Goal: Transaction & Acquisition: Purchase product/service

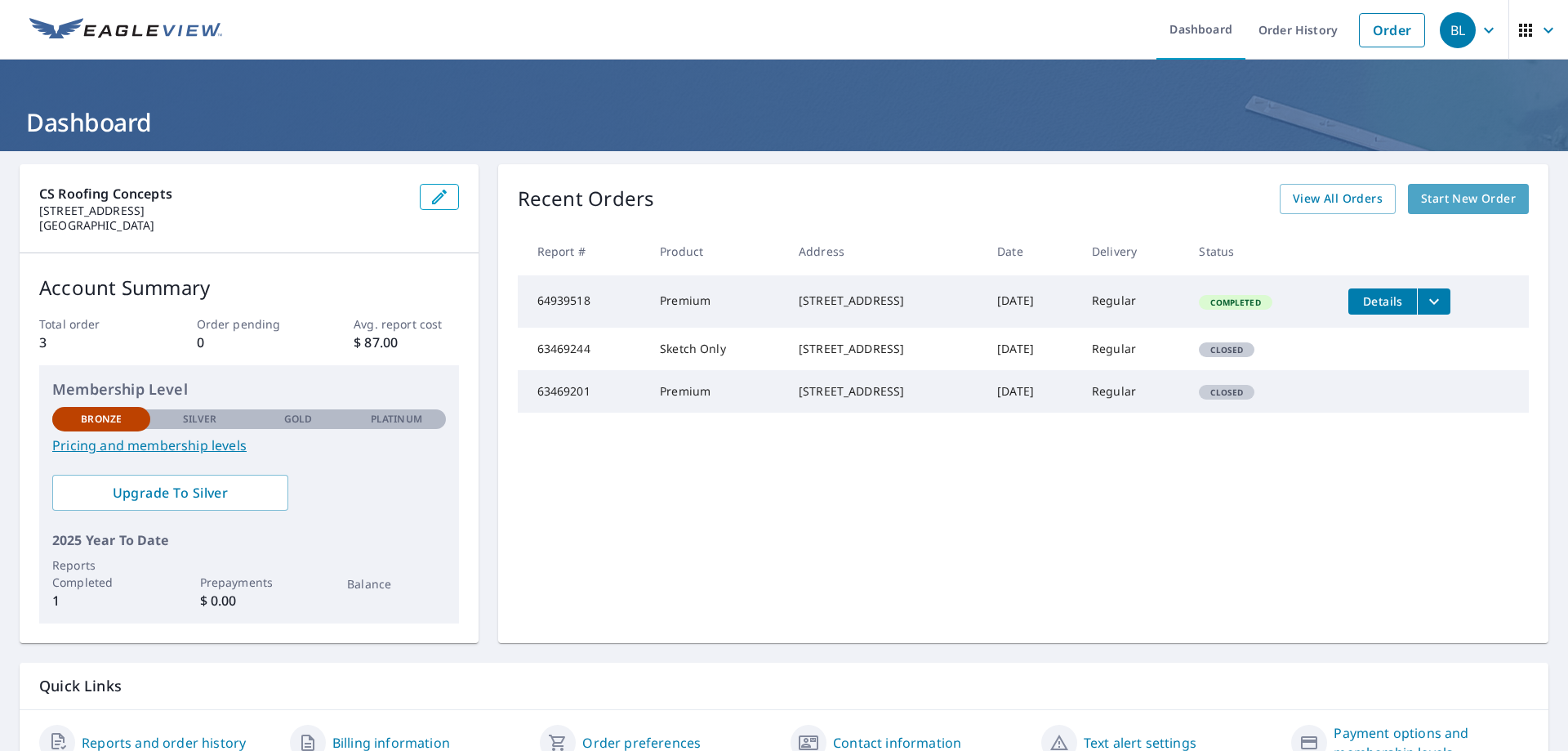
click at [1460, 204] on span "Start New Order" at bounding box center [1468, 199] width 94 height 20
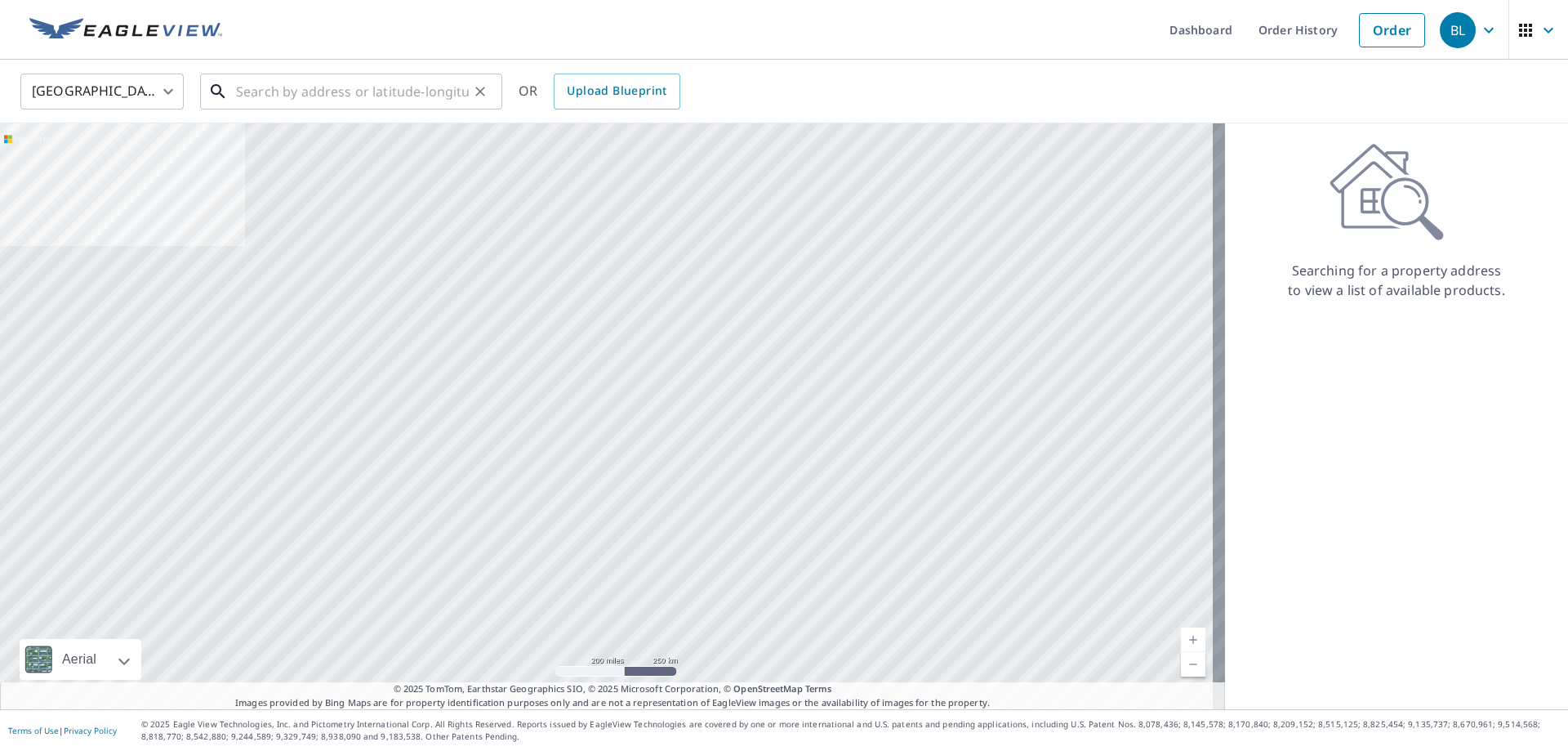
click at [325, 92] on input "text" at bounding box center [352, 91] width 233 height 46
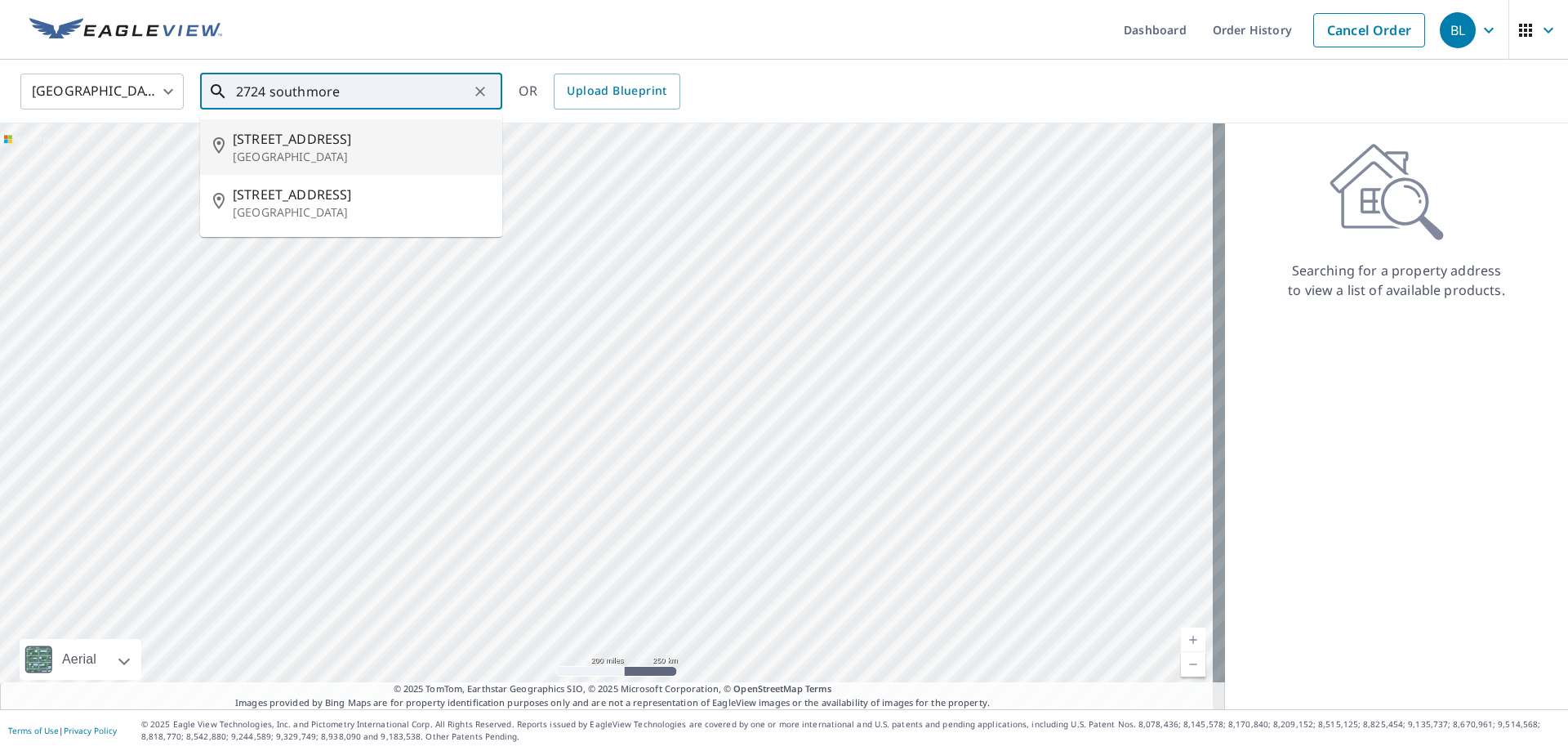
click at [340, 160] on p "[GEOGRAPHIC_DATA]" at bounding box center [361, 157] width 256 height 17
type input "[STREET_ADDRESS]"
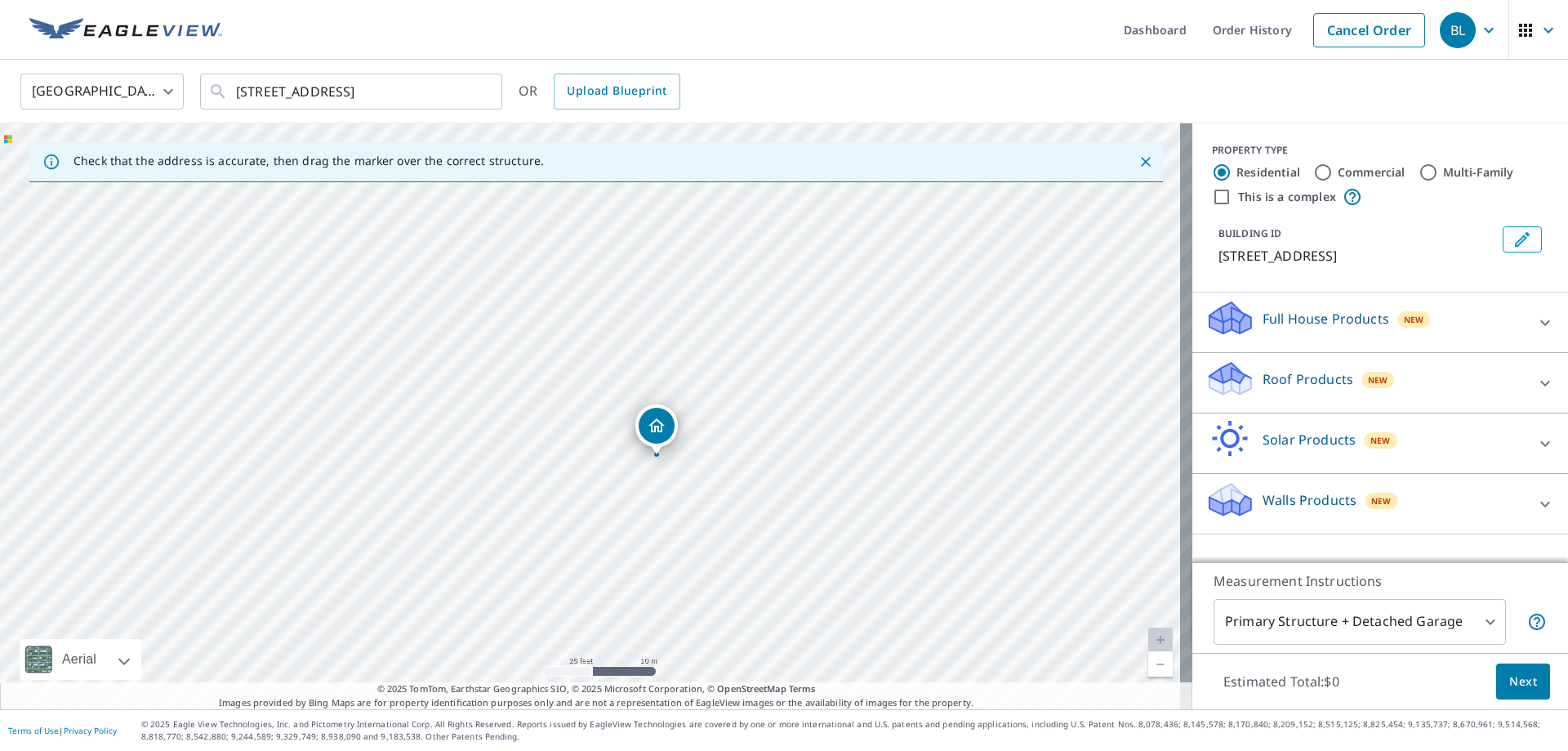
click at [1453, 606] on body "BL BL Dashboard Order History Cancel Order BL [GEOGRAPHIC_DATA] [GEOGRAPHIC_DAT…" at bounding box center [784, 375] width 1568 height 751
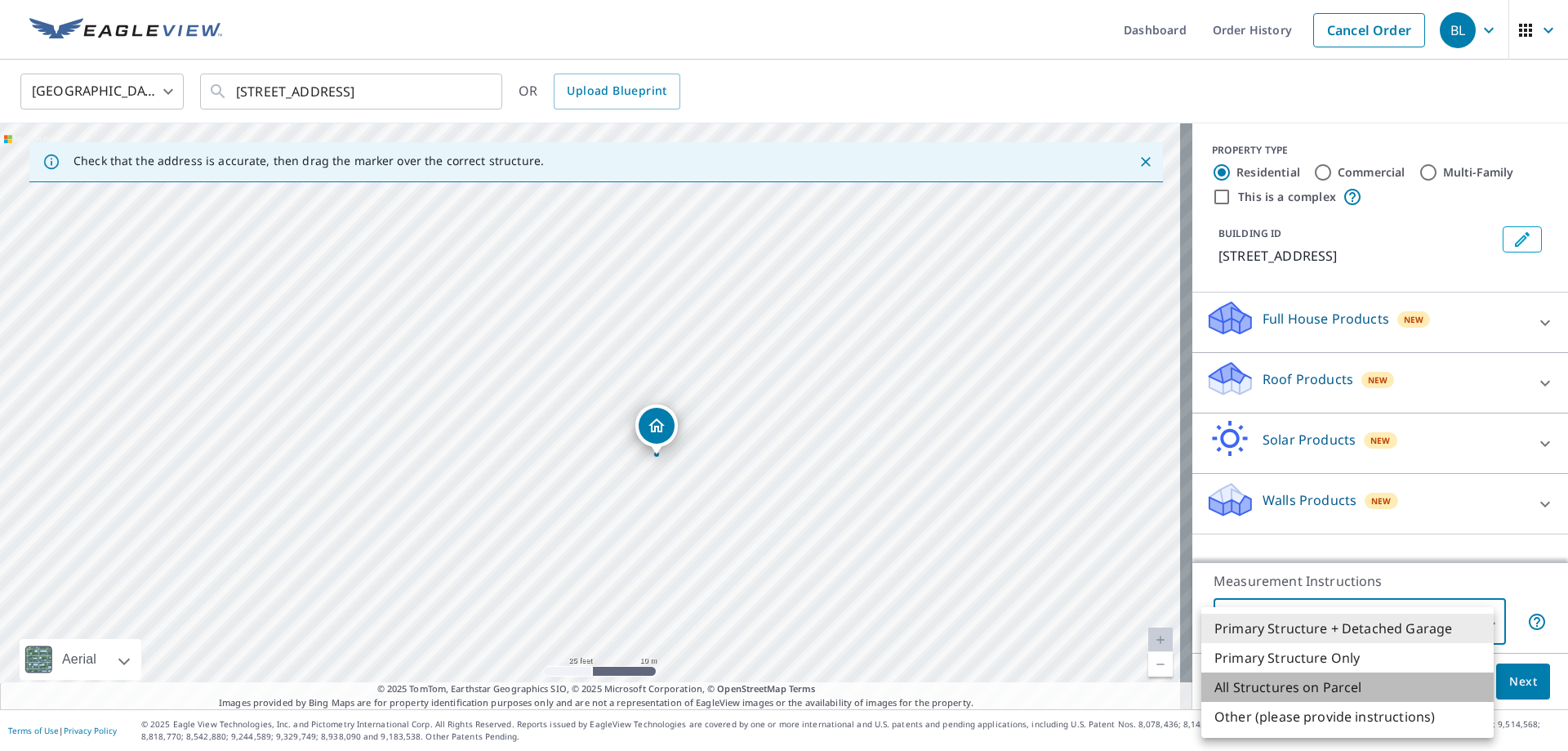
click at [1372, 688] on li "All Structures on Parcel" at bounding box center [1348, 687] width 292 height 29
type input "3"
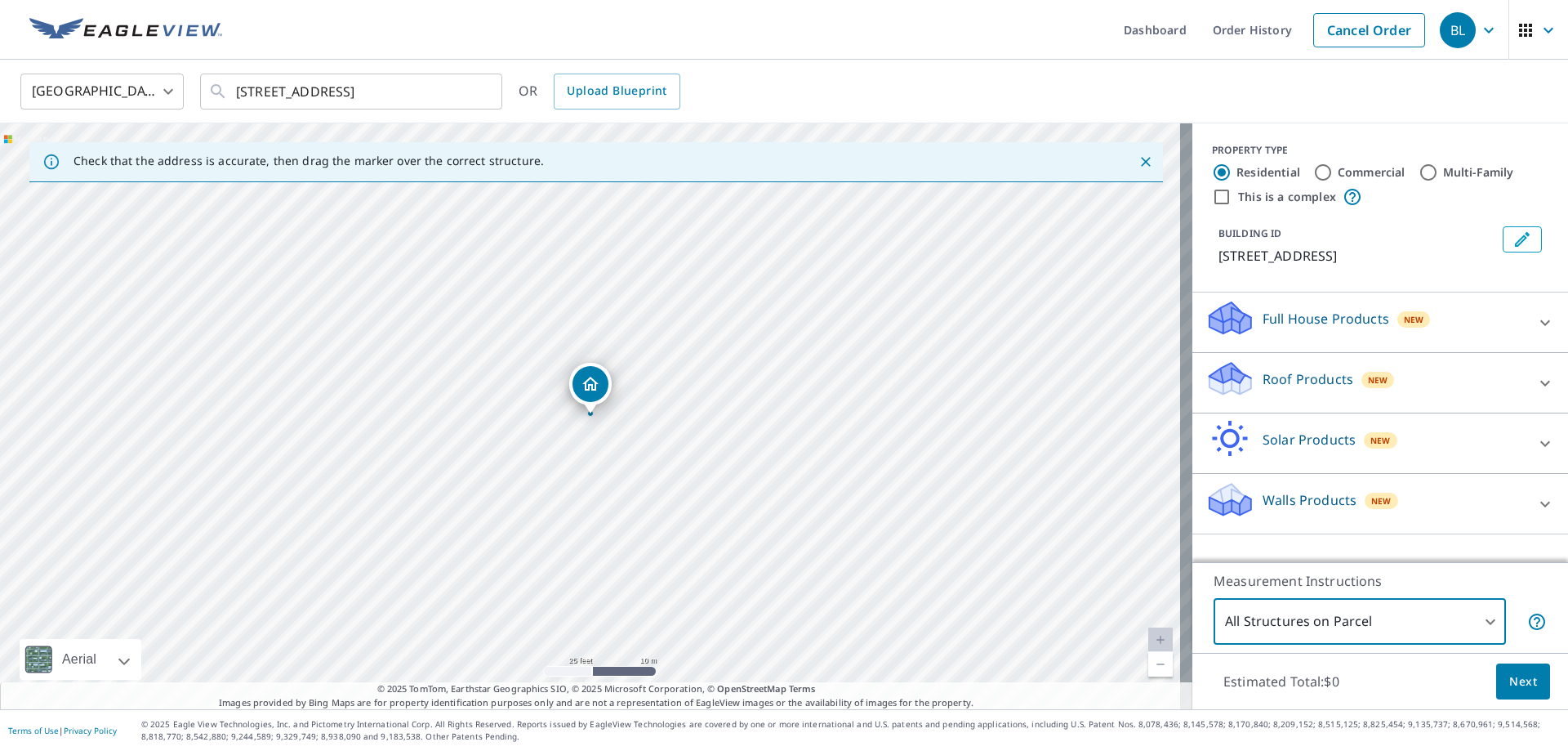
click at [1540, 383] on icon at bounding box center [1545, 383] width 10 height 6
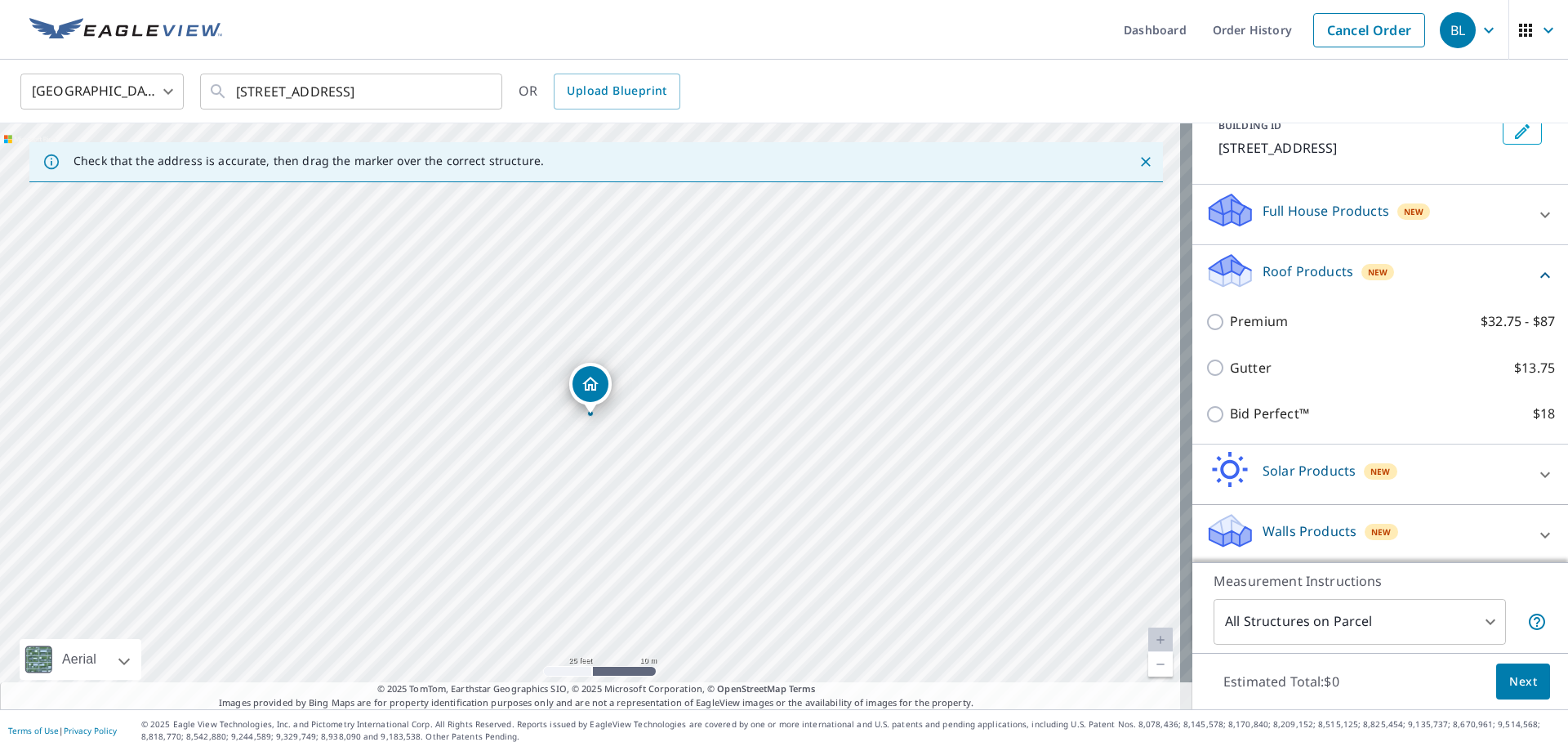
scroll to position [111, 0]
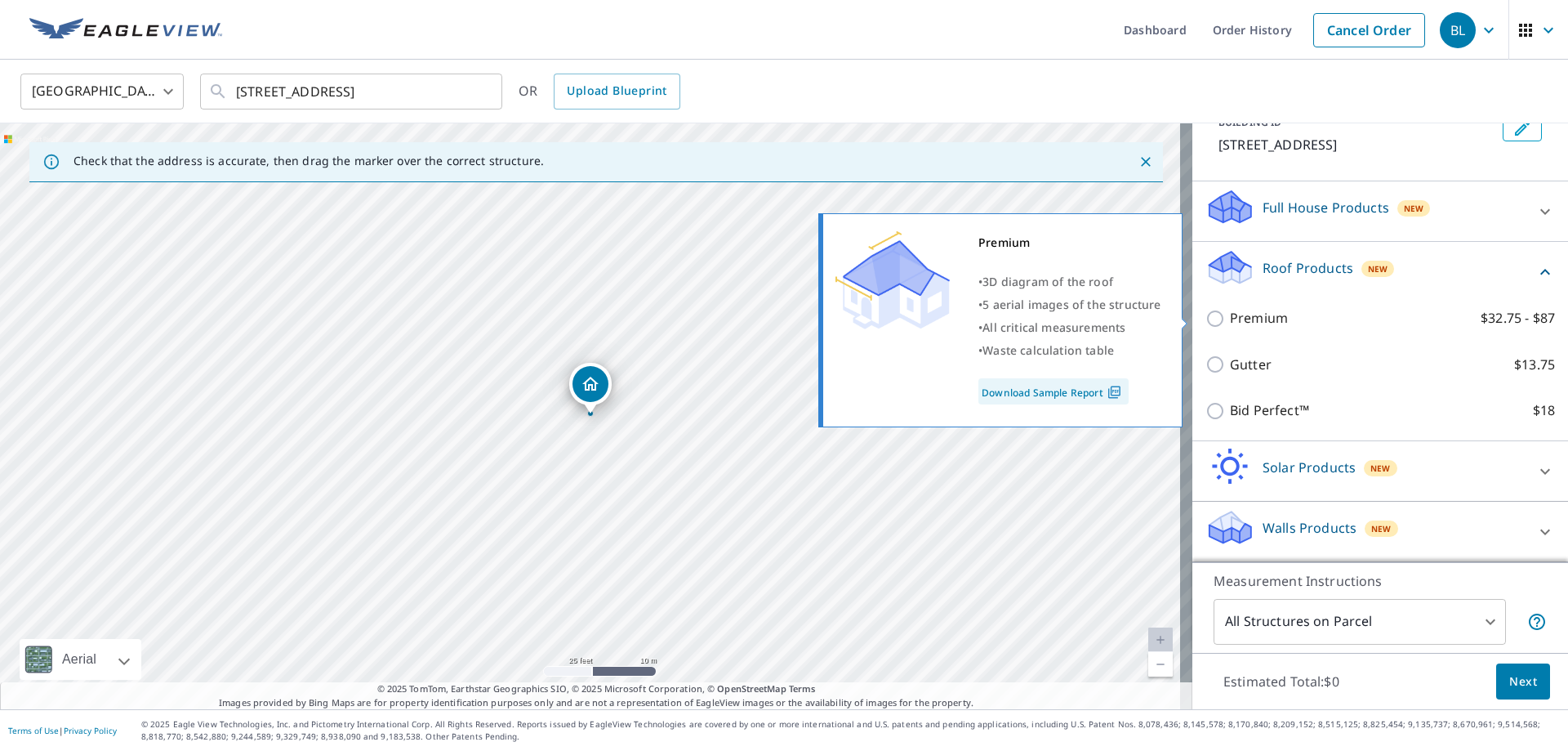
click at [1210, 318] on input "Premium $32.75 - $87" at bounding box center [1216, 318] width 24 height 19
checkbox input "true"
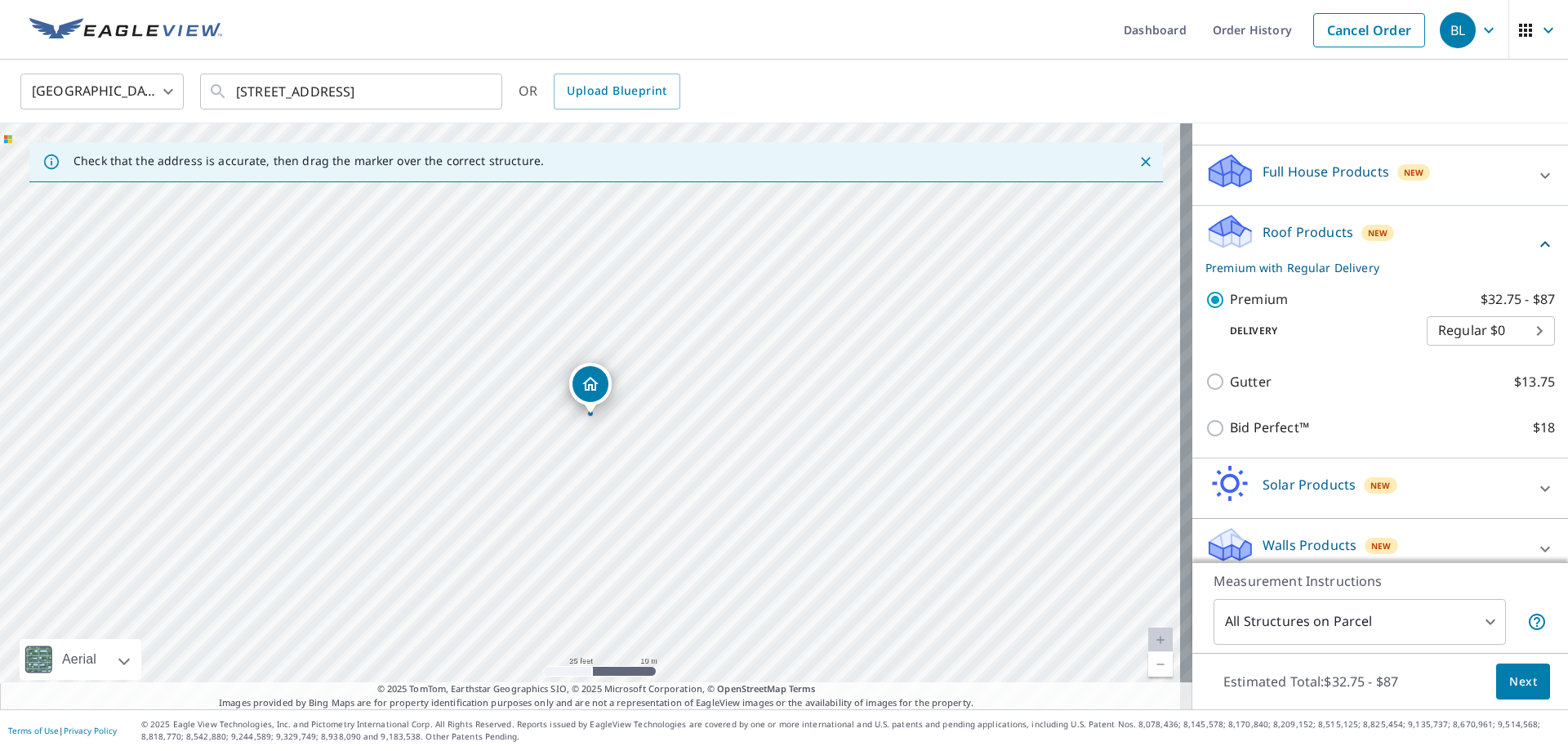
scroll to position [165, 0]
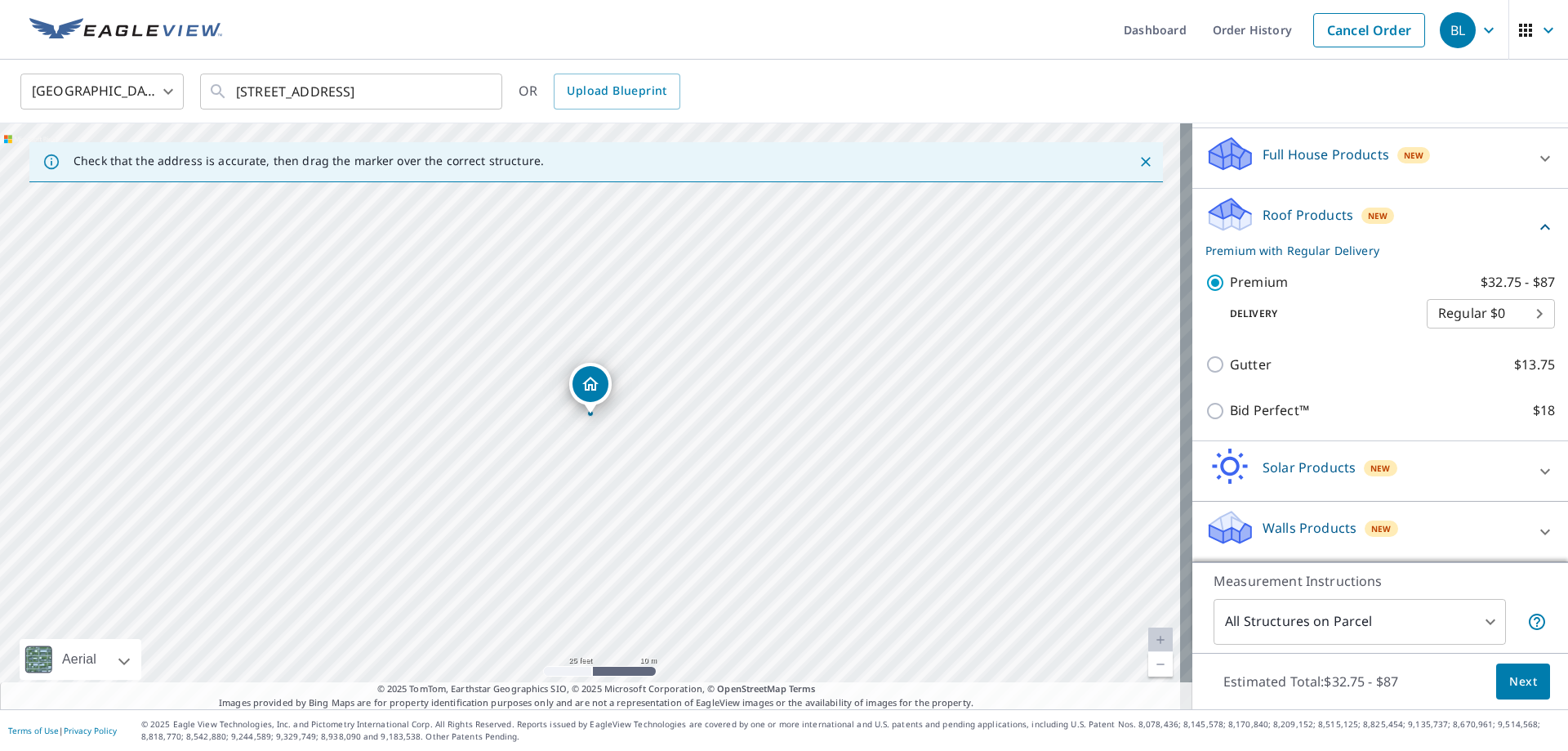
click at [1512, 684] on span "Next" at bounding box center [1522, 682] width 28 height 20
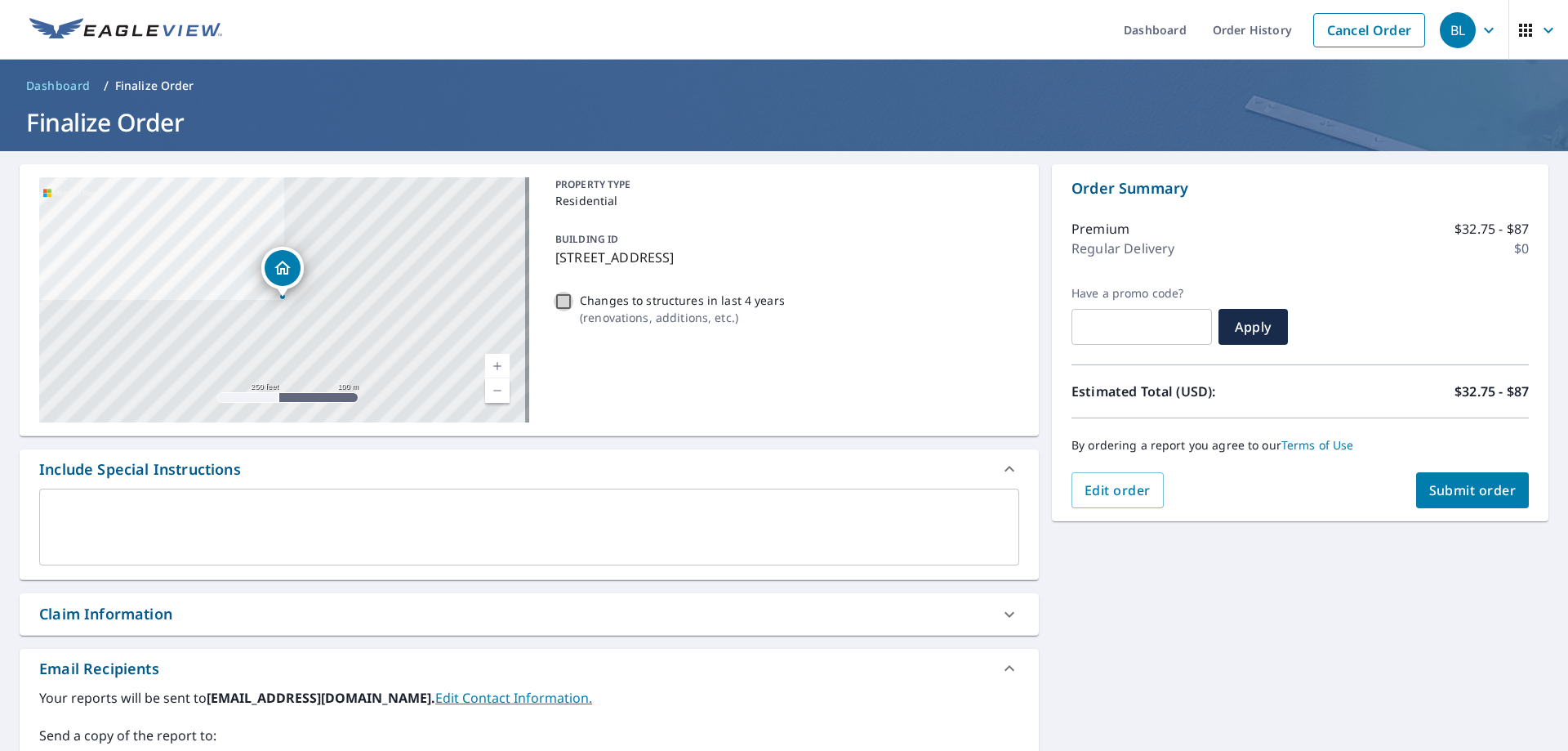
click at [568, 297] on input "Changes to structures in last 4 years ( renovations, additions, etc. )" at bounding box center [563, 301] width 19 height 19
checkbox input "true"
click at [303, 538] on textarea at bounding box center [529, 527] width 957 height 47
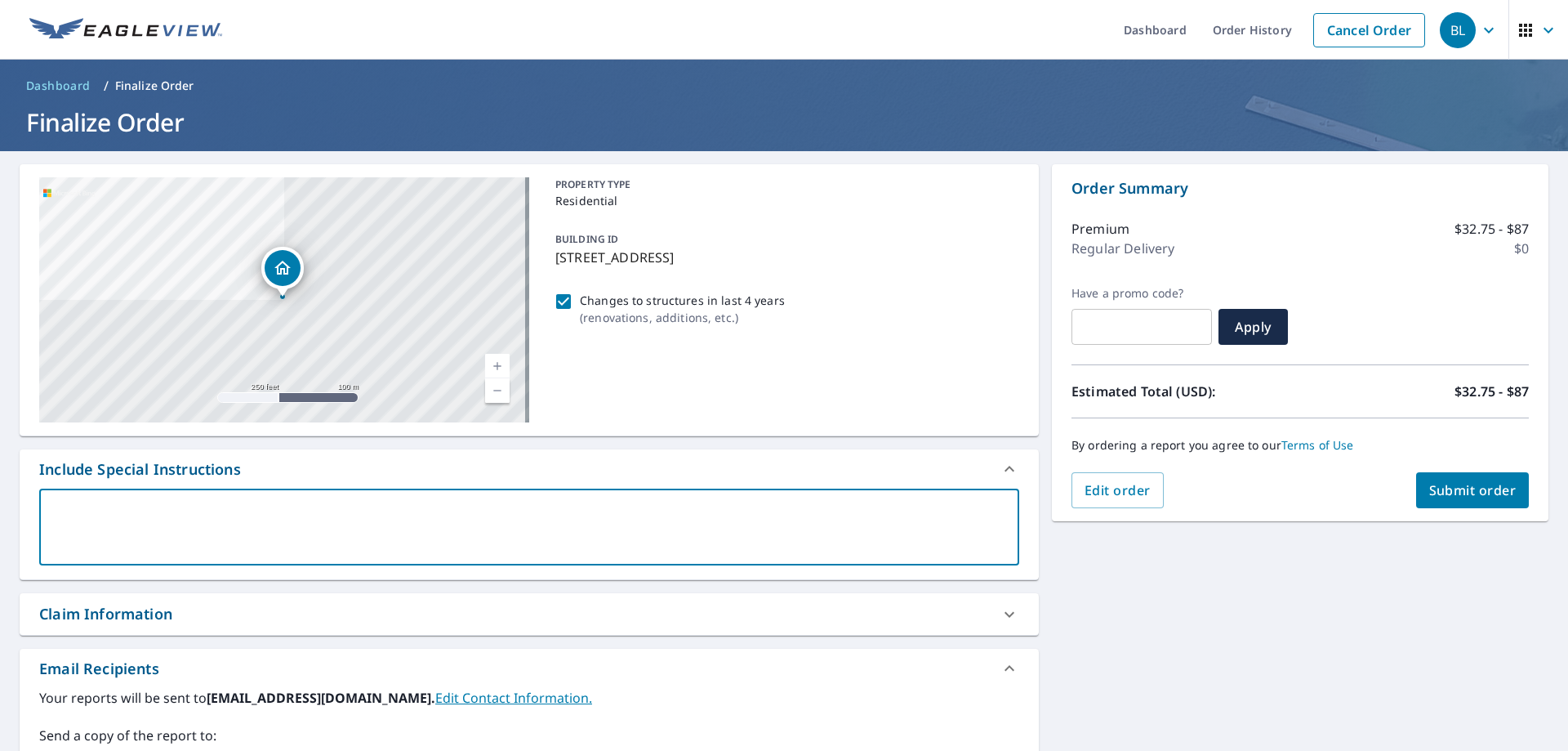
type textarea "F"
type textarea "x"
type textarea "Fl"
type textarea "x"
type textarea "Fla"
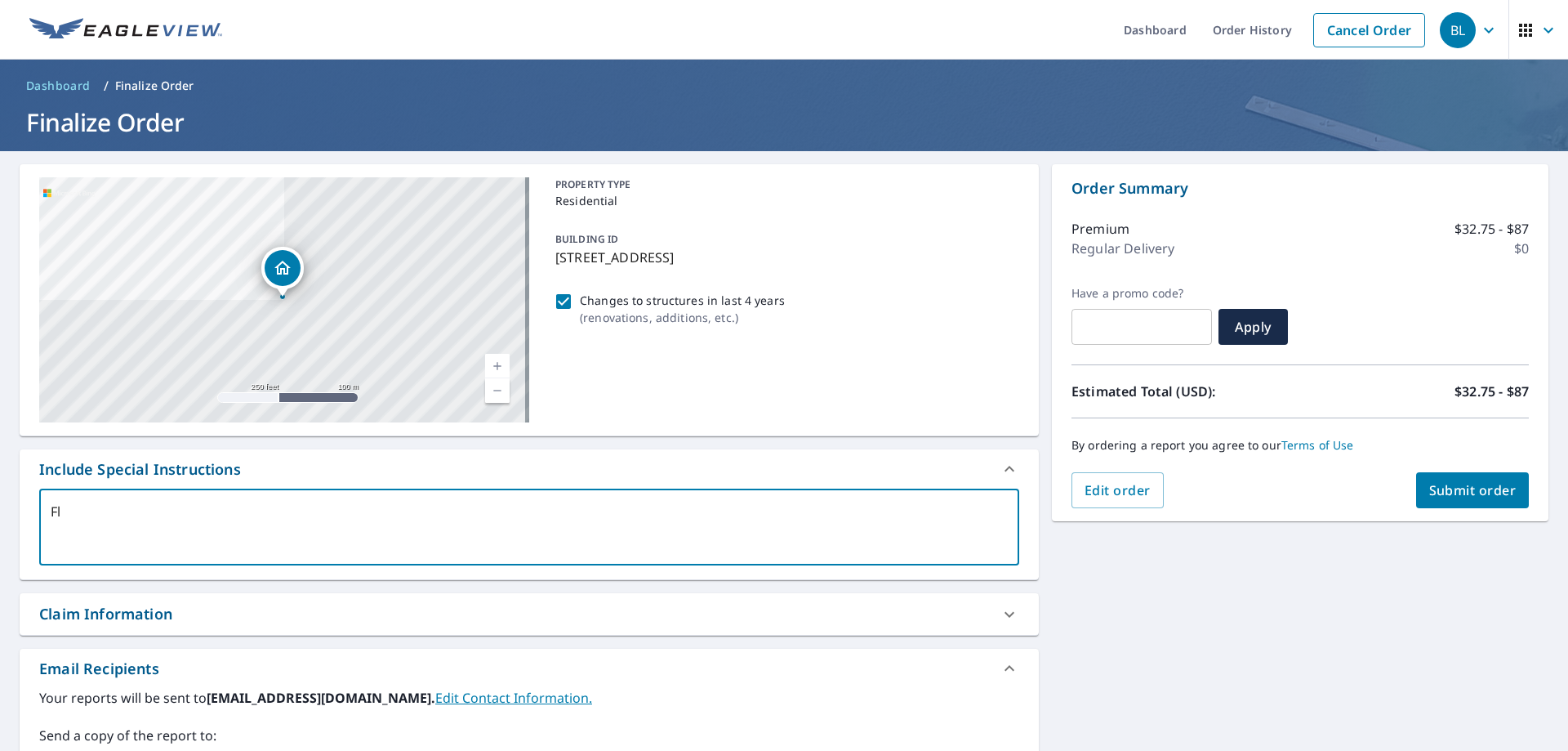
type textarea "x"
type textarea "Flat"
type textarea "x"
type textarea "Flat"
type textarea "x"
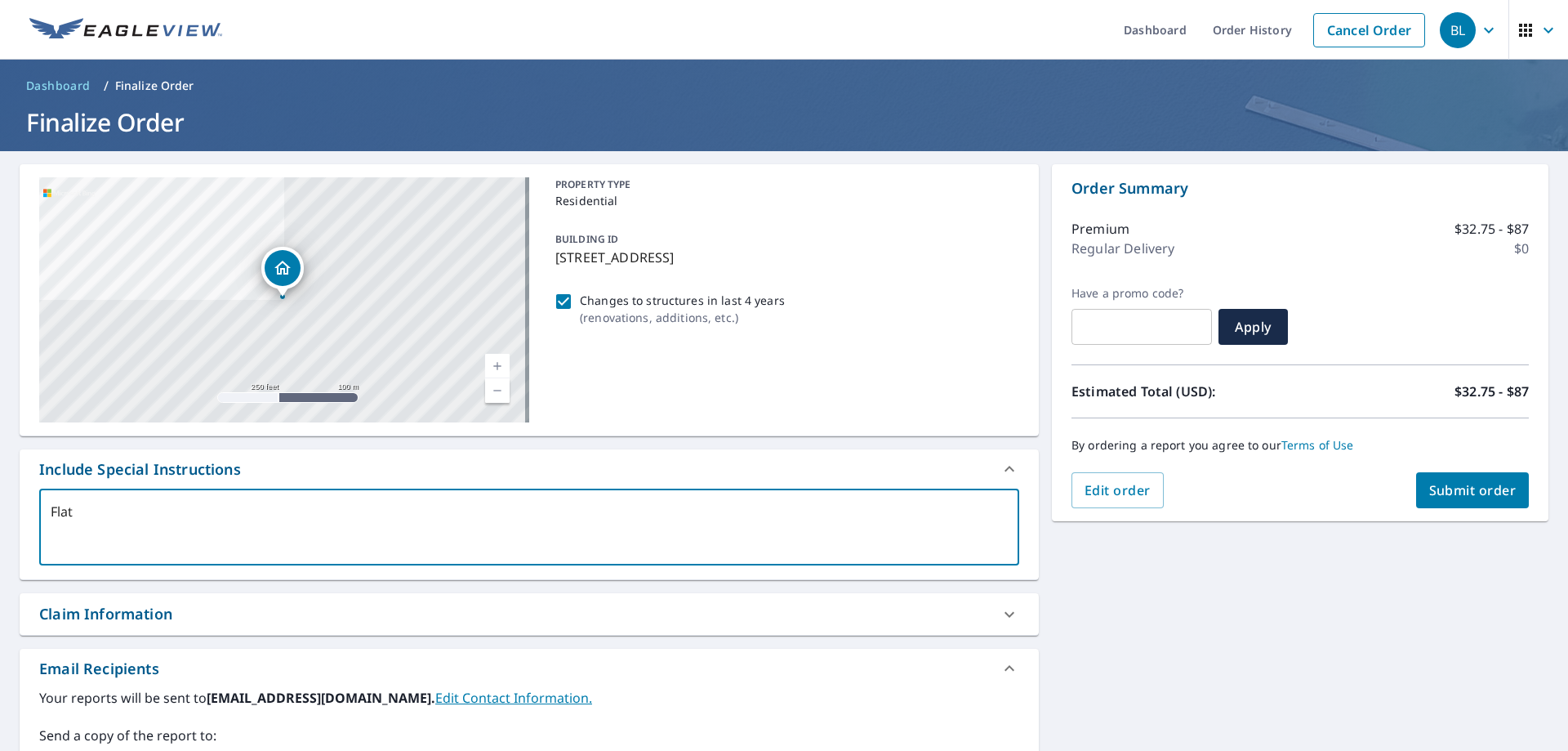
type textarea "Flat r"
type textarea "x"
type textarea "Flat ro"
type textarea "x"
type textarea "Flat roo"
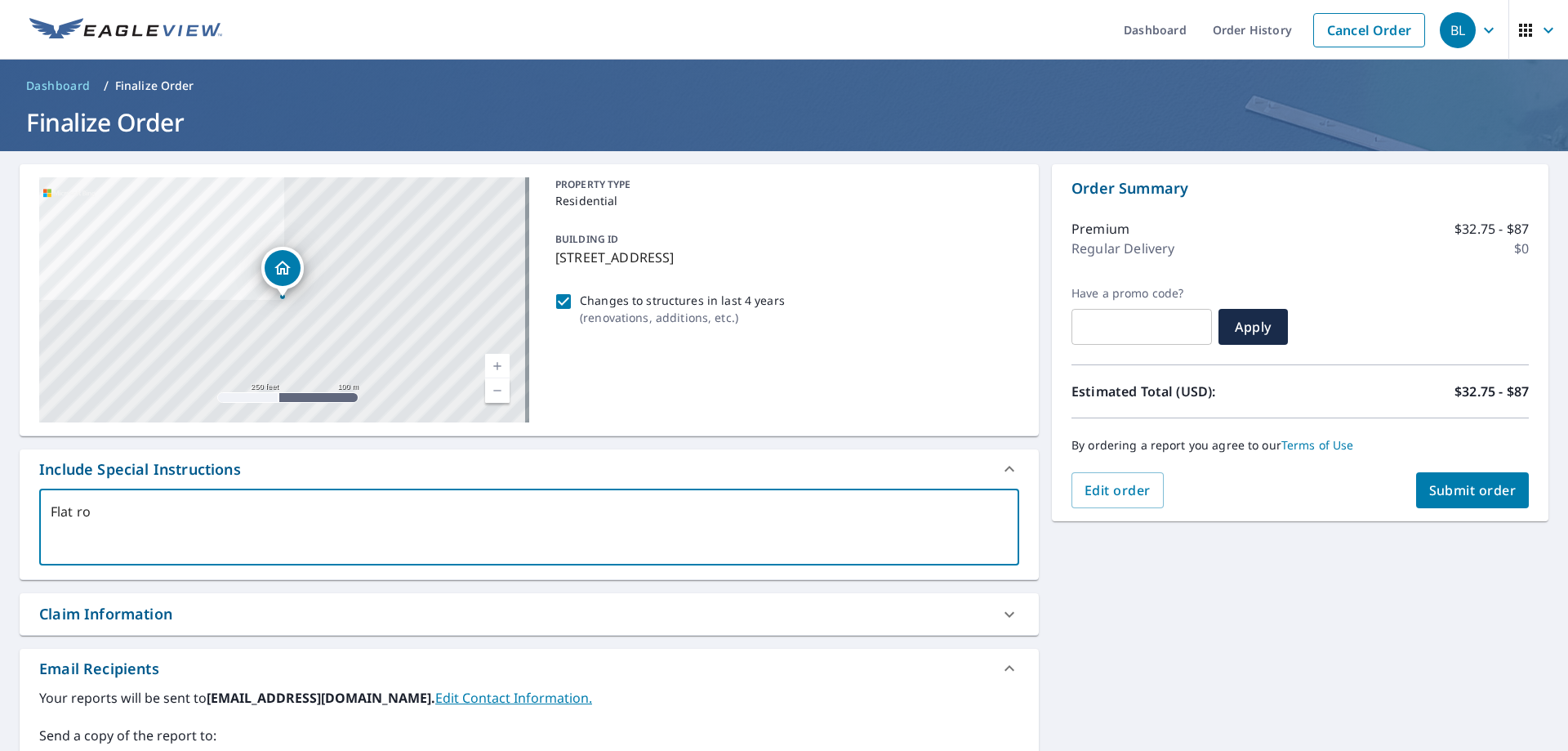
type textarea "x"
type textarea "Flat roof"
type textarea "x"
type textarea "Flat roof"
type textarea "x"
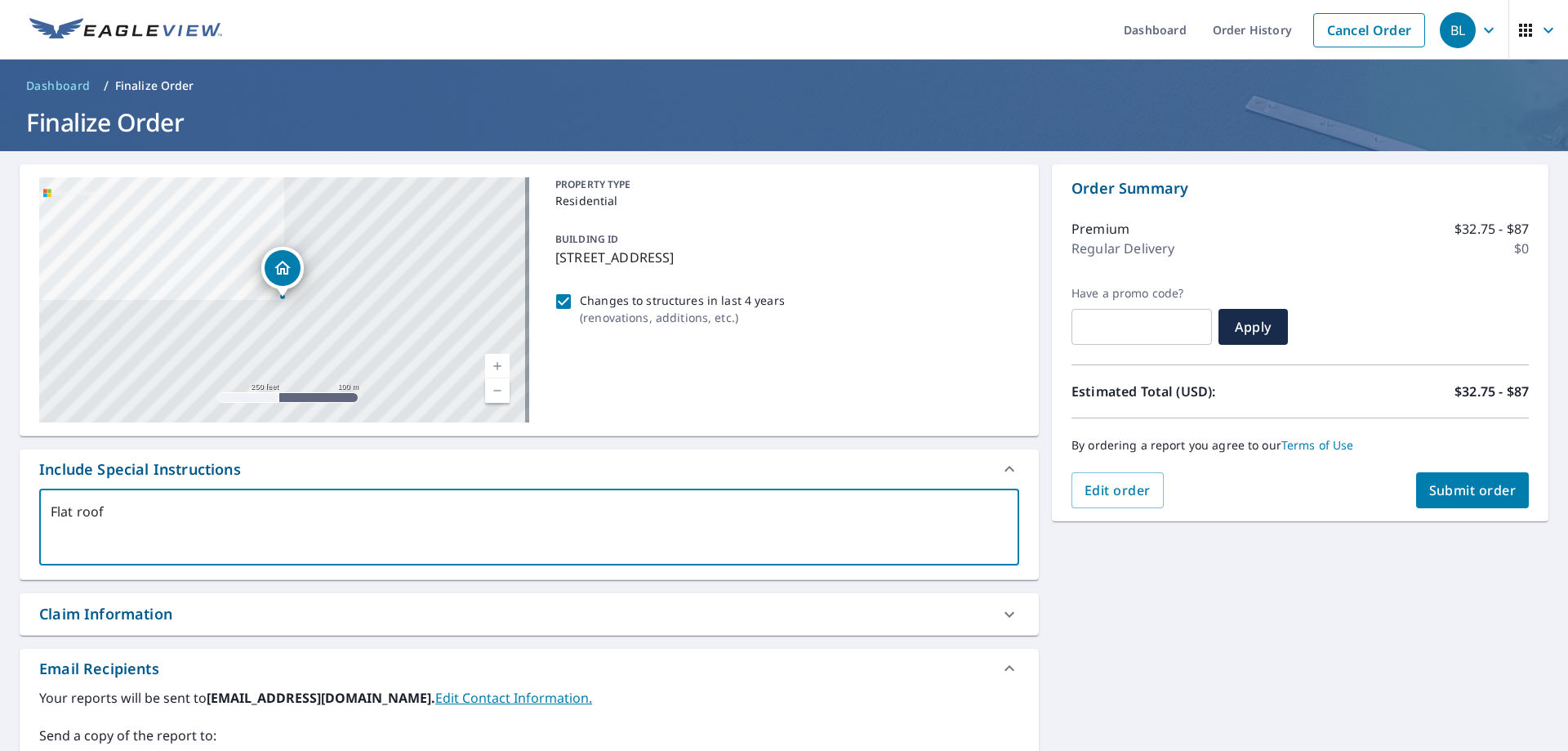
type textarea "Flat roof o"
type textarea "x"
type textarea "Flat roof on"
type textarea "x"
type textarea "Flat roof on t"
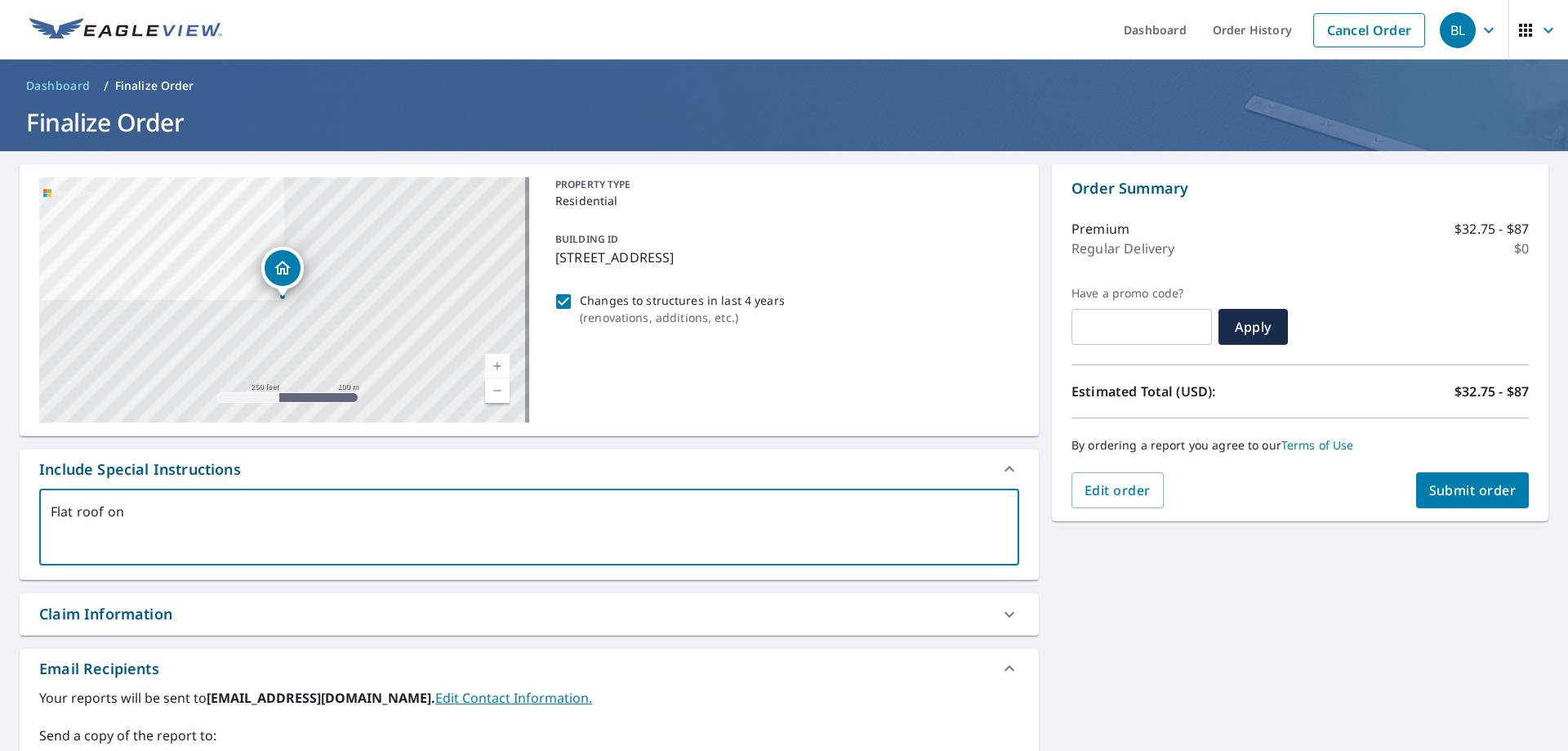
type textarea "x"
type textarea "Flat roof on th"
type textarea "x"
type textarea "Flat roof on the"
type textarea "x"
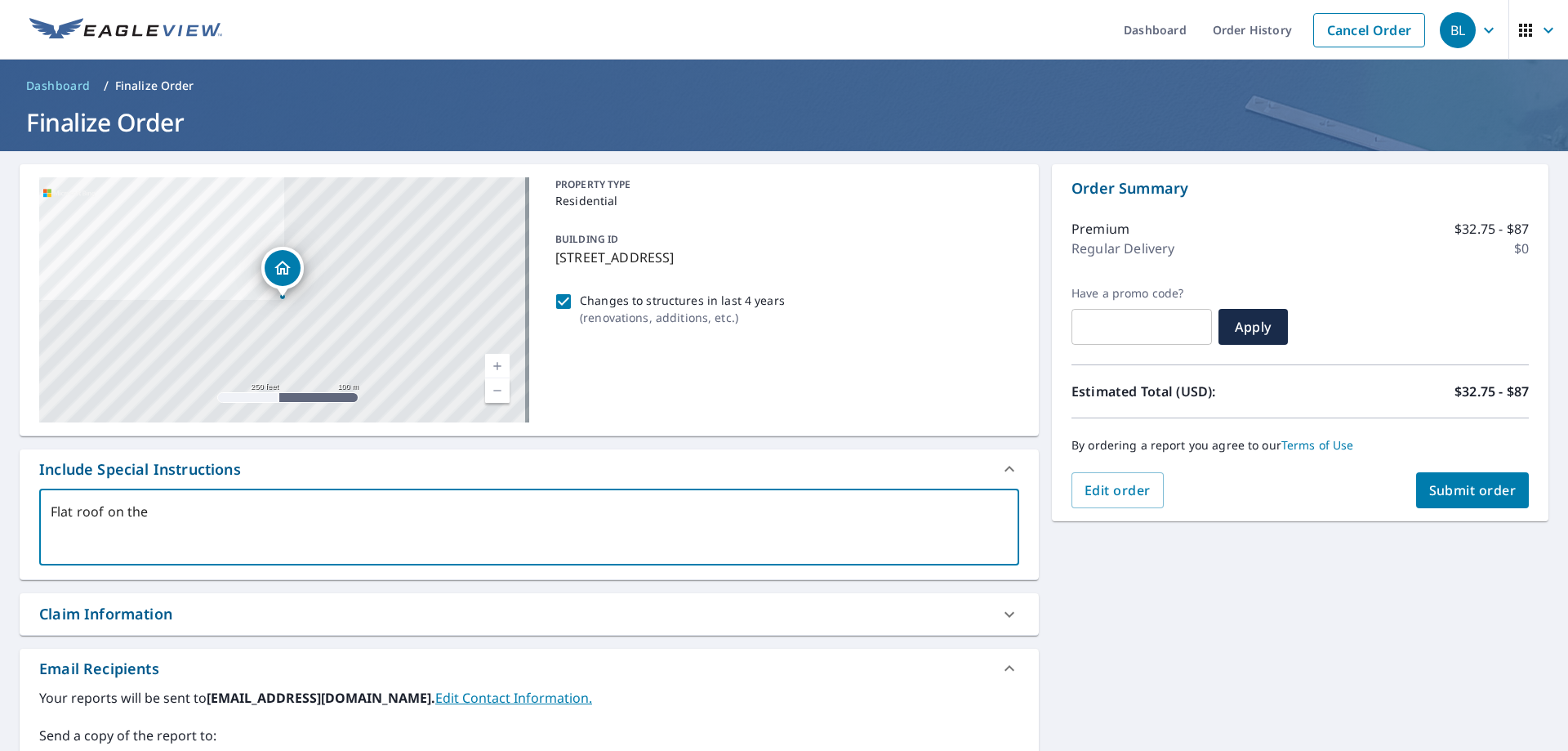
type textarea "Flat roof on the"
type textarea "x"
type textarea "Flat roof on the s"
type textarea "x"
type textarea "Flat roof on the si"
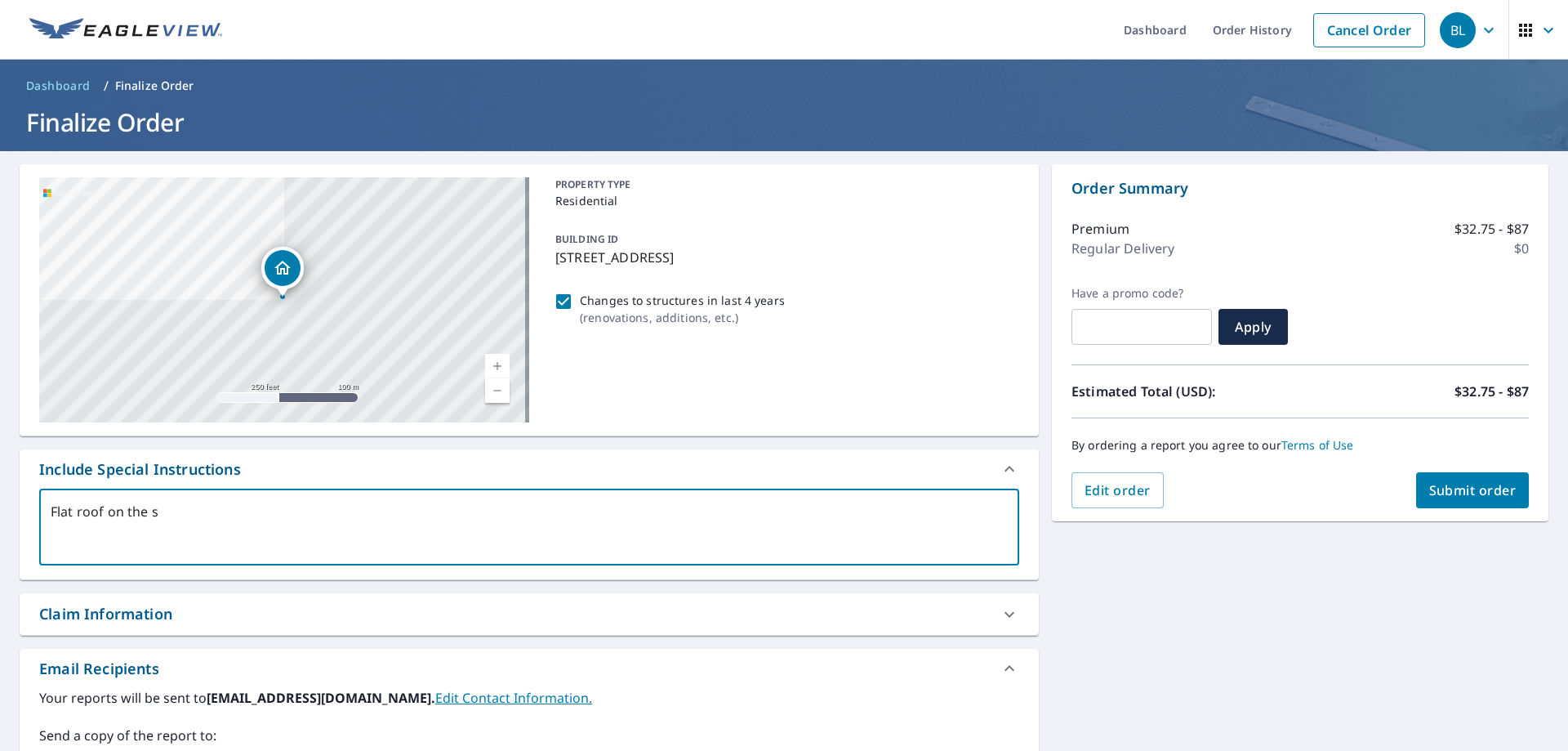
type textarea "x"
type textarea "Flat roof on the sid"
type textarea "x"
type textarea "Flat roof on the side"
type textarea "x"
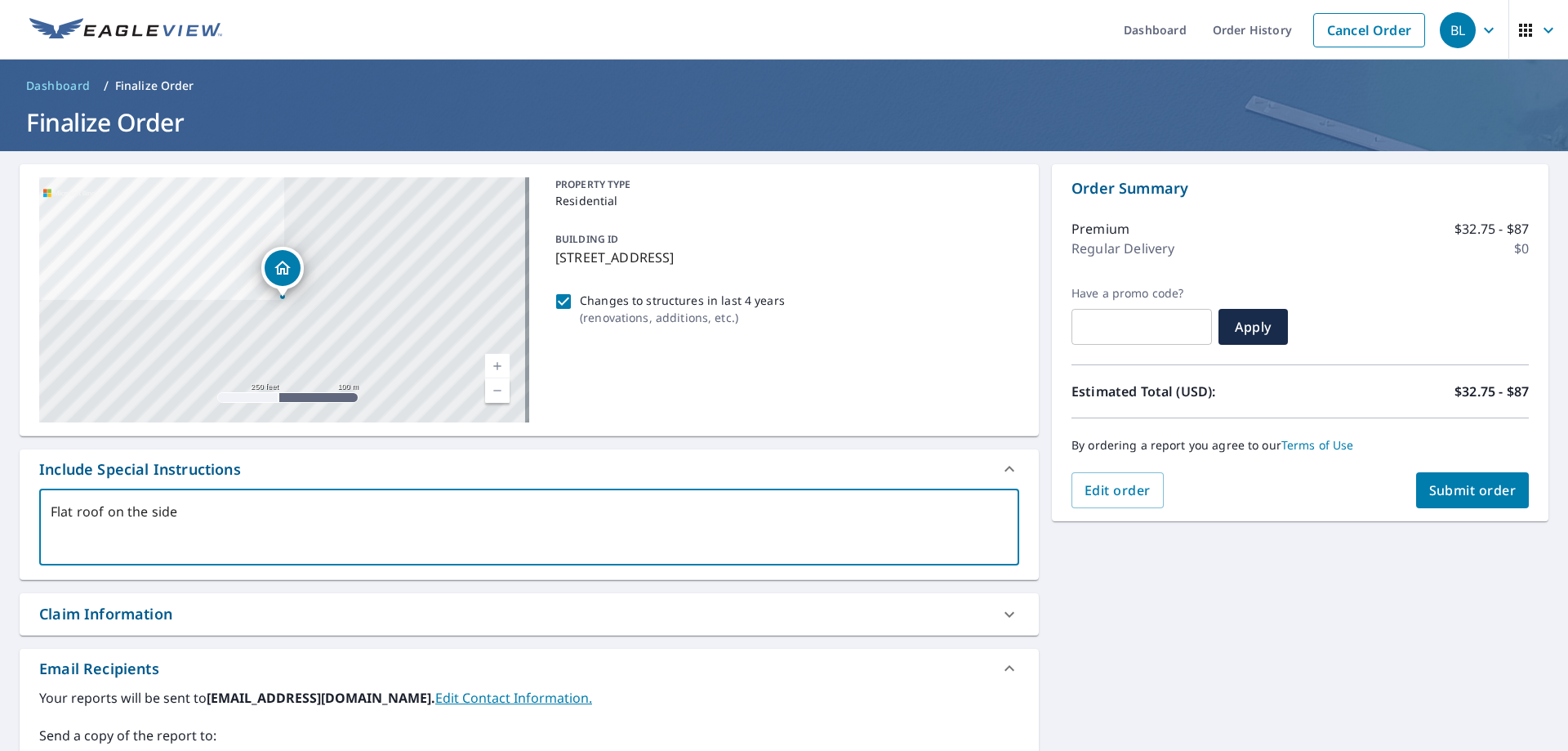
type textarea "Flat roof on the side"
type textarea "x"
type textarea "Flat roof on the side o"
type textarea "x"
type textarea "Flat roof on the side of"
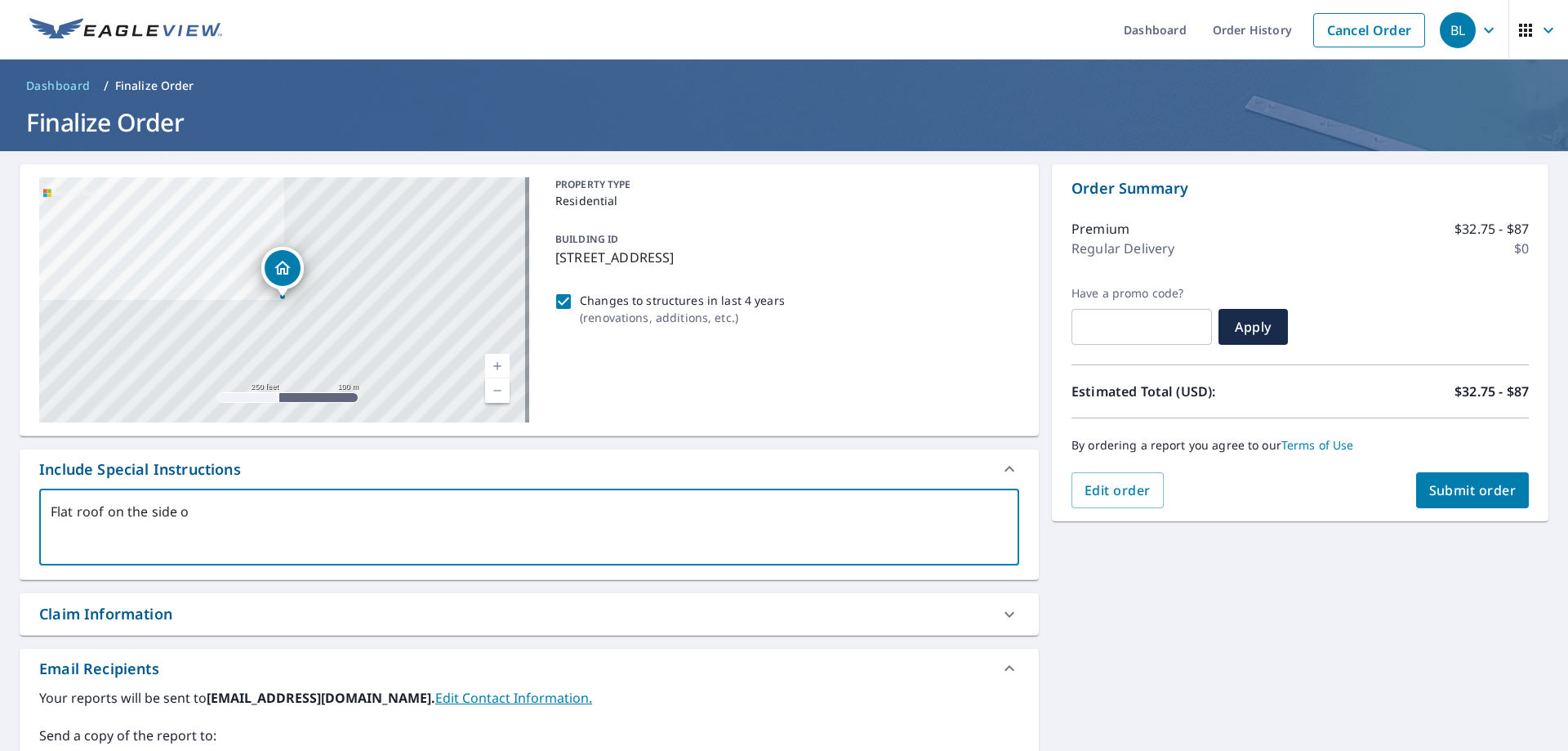
type textarea "x"
type textarea "Flat roof on the side of"
type textarea "x"
type textarea "Flat roof on the side of t"
type textarea "x"
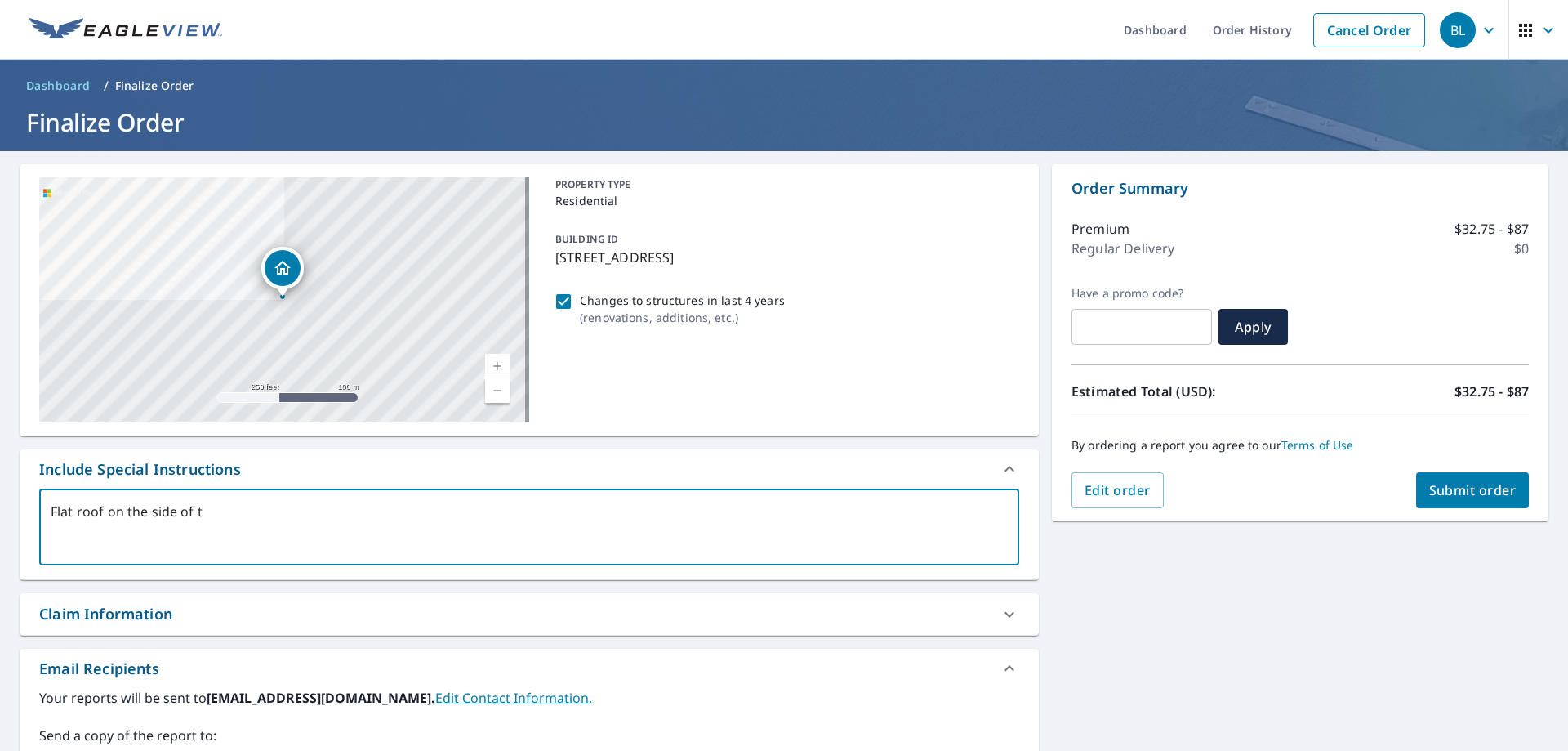
type textarea "Flat roof on the side of th"
type textarea "x"
type textarea "Flat roof on the side of the"
type textarea "x"
type textarea "Flat roof on the side of th"
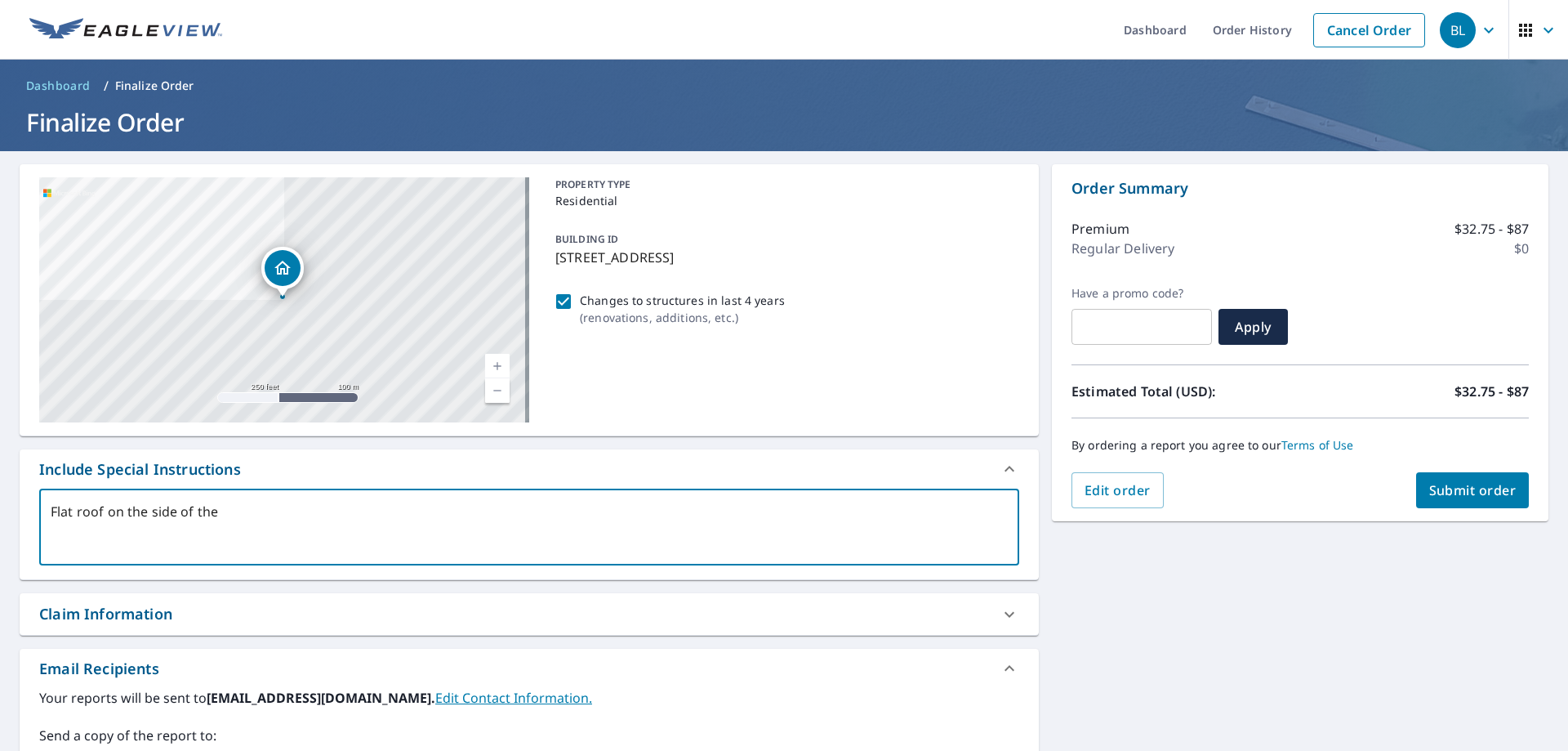
type textarea "x"
type textarea "Flat roof on the side of t"
type textarea "x"
type textarea "Flat roof on the side of"
type textarea "x"
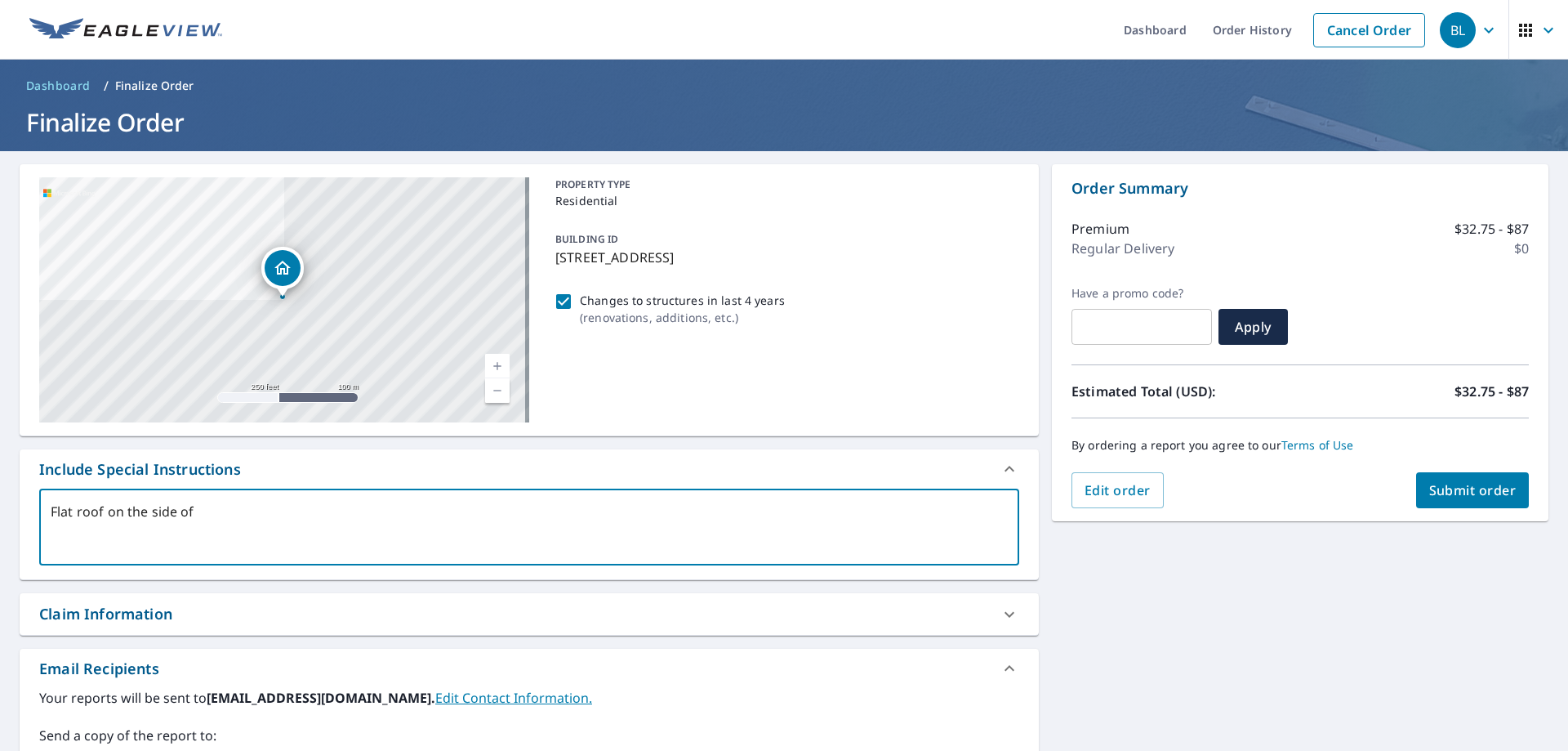
type textarea "Flat roof on the side o"
type textarea "x"
type textarea "Flat roof on the side"
type textarea "x"
type textarea "Flat roof on the side"
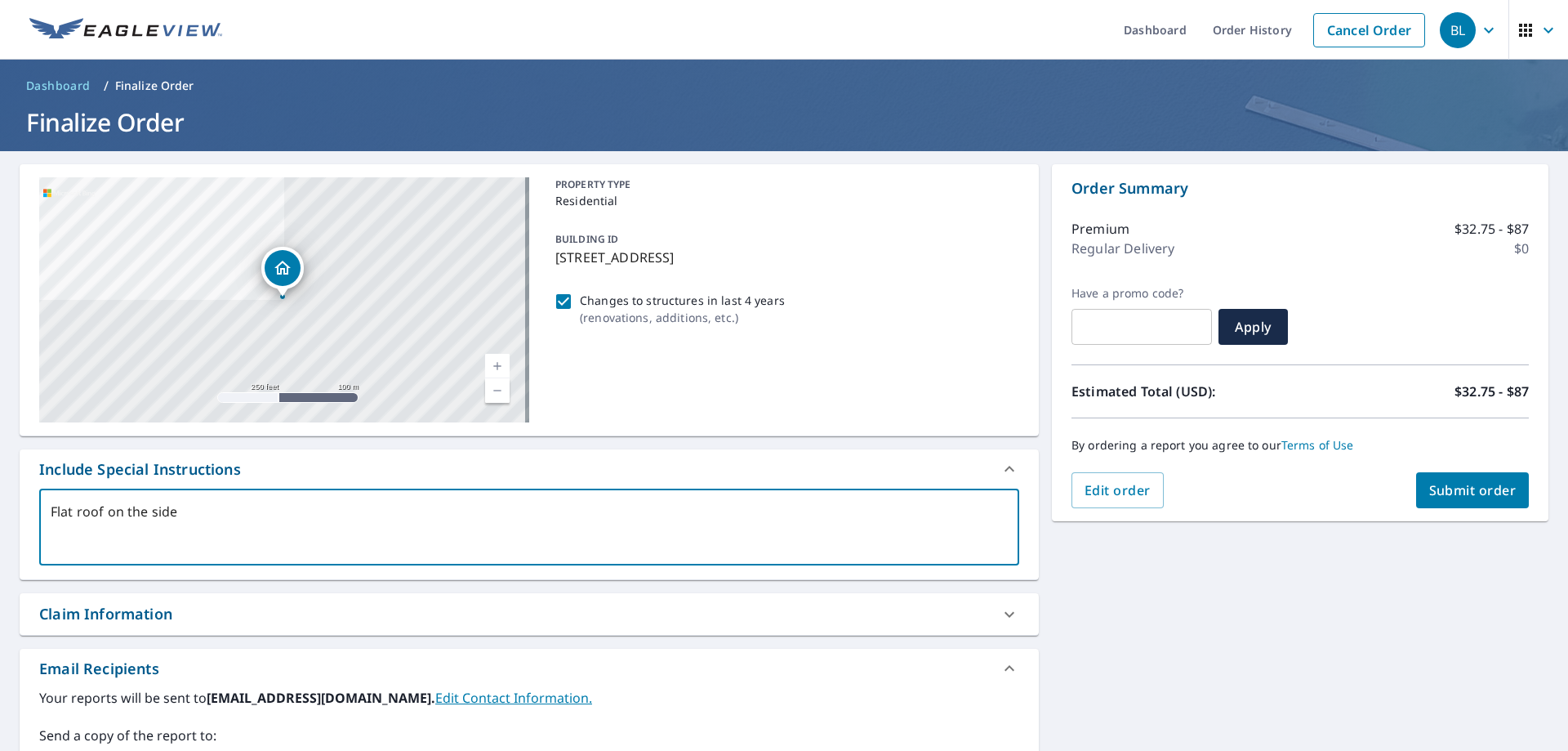
type textarea "x"
type textarea "Flat roof on the s"
type textarea "x"
type textarea "Flat roof on the"
type textarea "x"
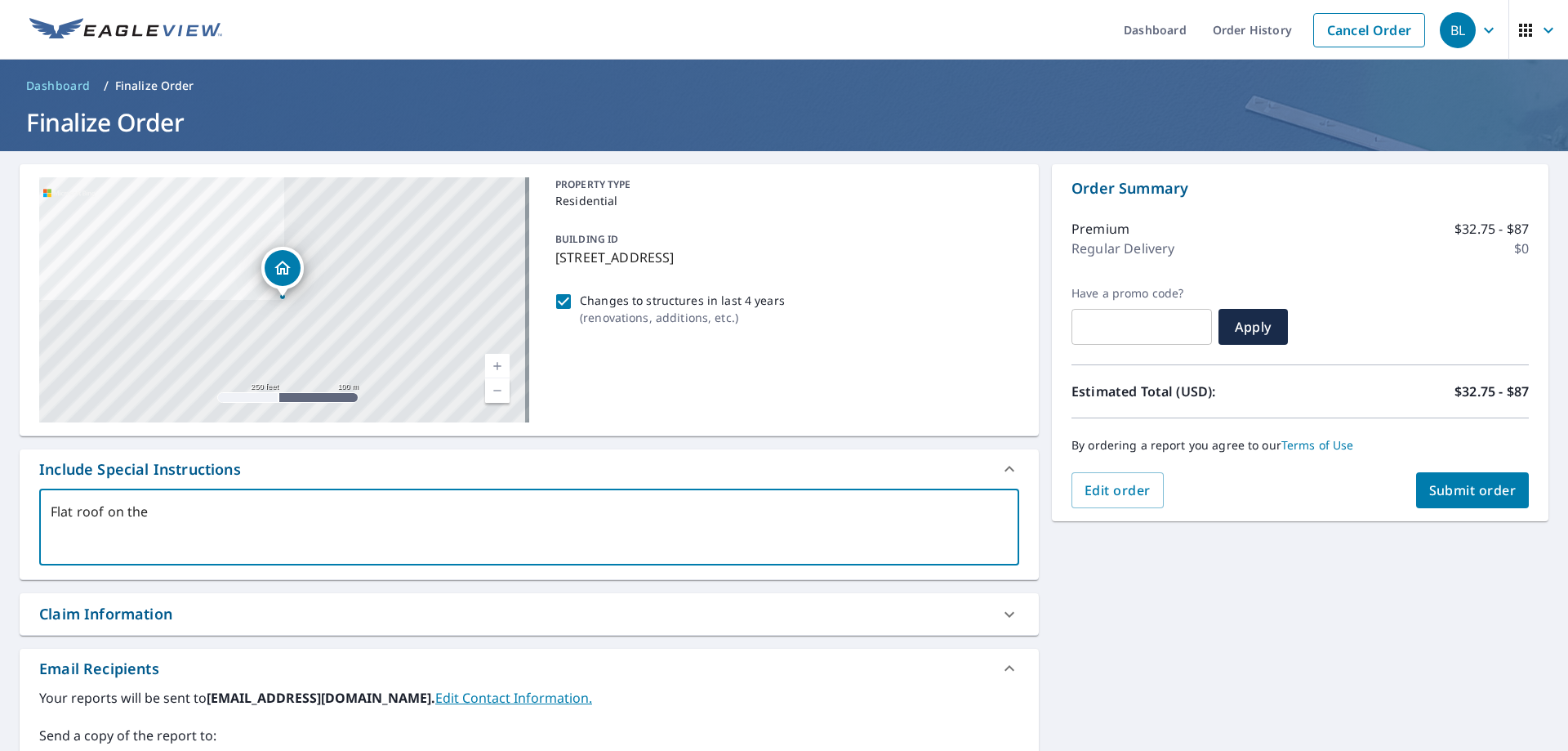
type textarea "Flat roof on th"
type textarea "x"
type textarea "Flat roof on t"
type textarea "x"
type textarea "Flat roof on"
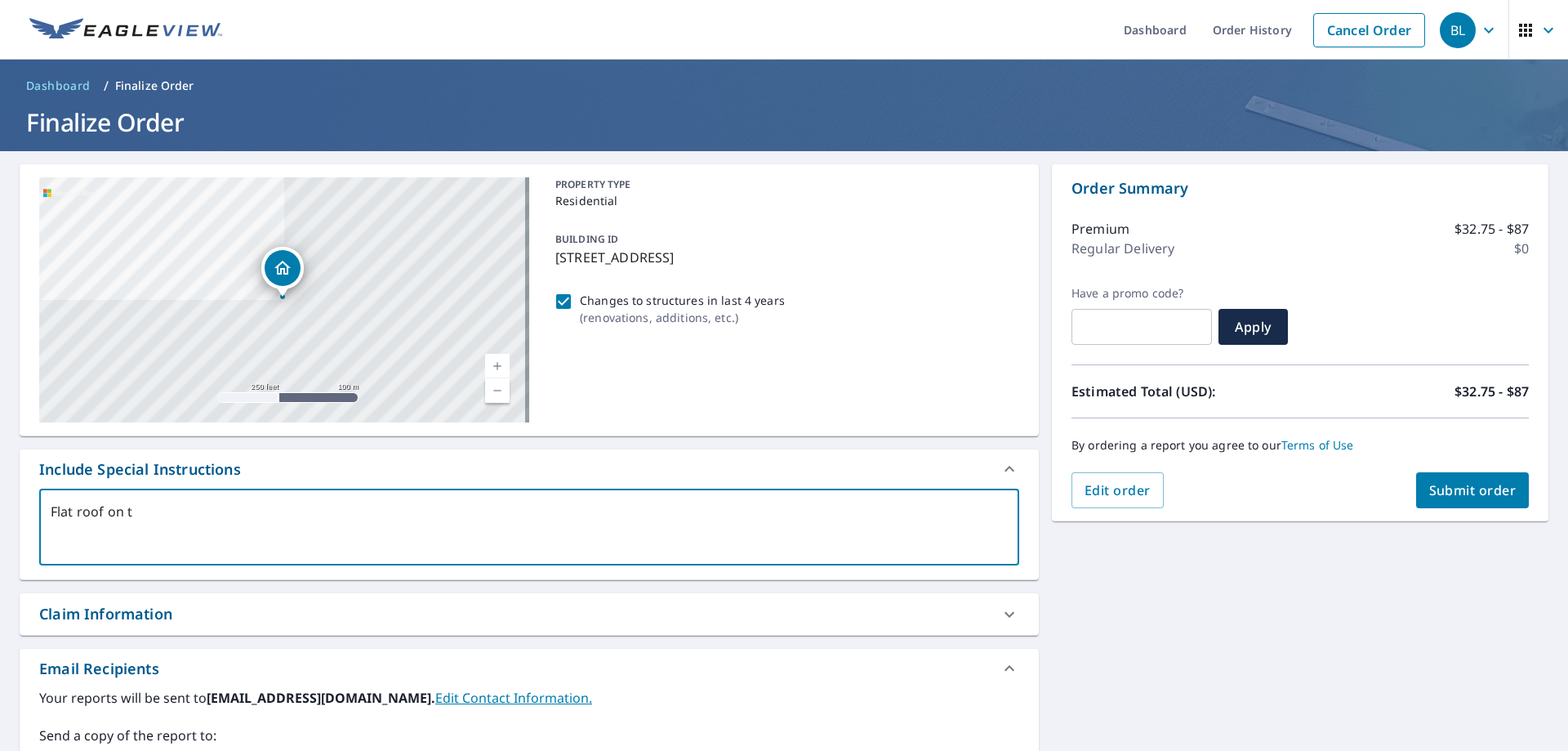
type textarea "x"
type textarea "Flat roof on"
type textarea "x"
type textarea "Flat roof o"
type textarea "x"
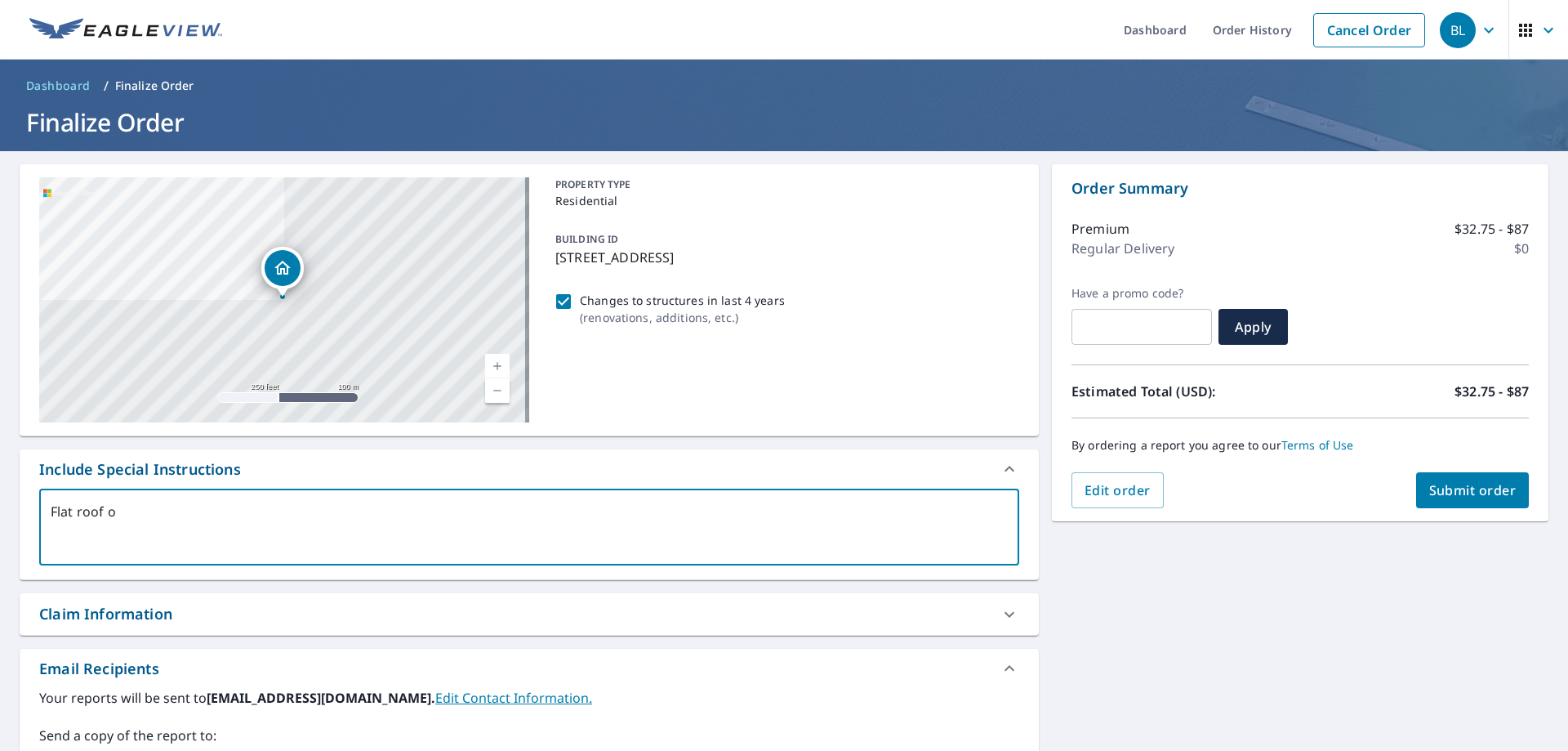
type textarea "Flat roof"
type textarea "x"
type textarea "Flat roof o"
type textarea "x"
type textarea "Flat roof on"
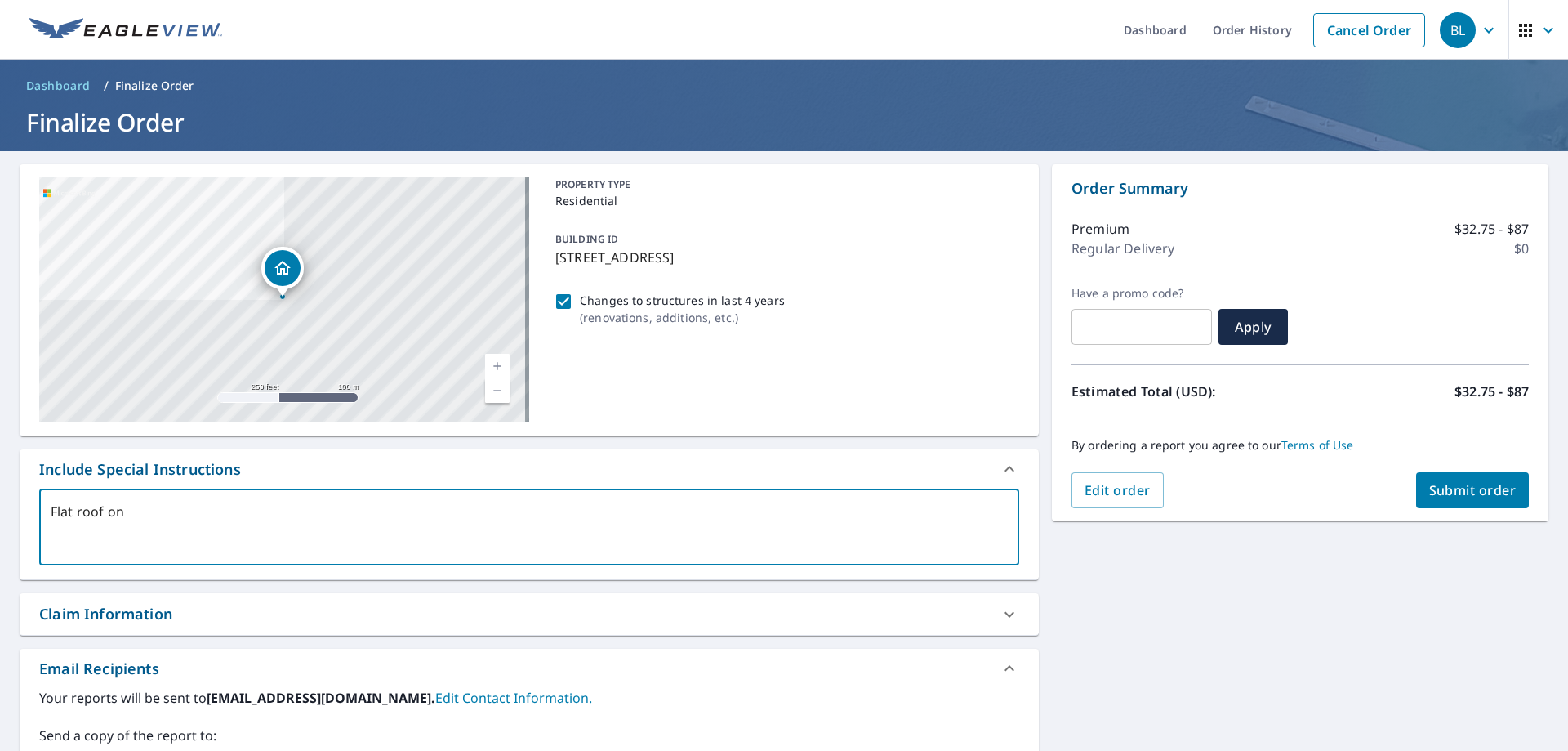
type textarea "x"
type textarea "Flat roof on"
type textarea "x"
type textarea "Flat roof on t"
type textarea "x"
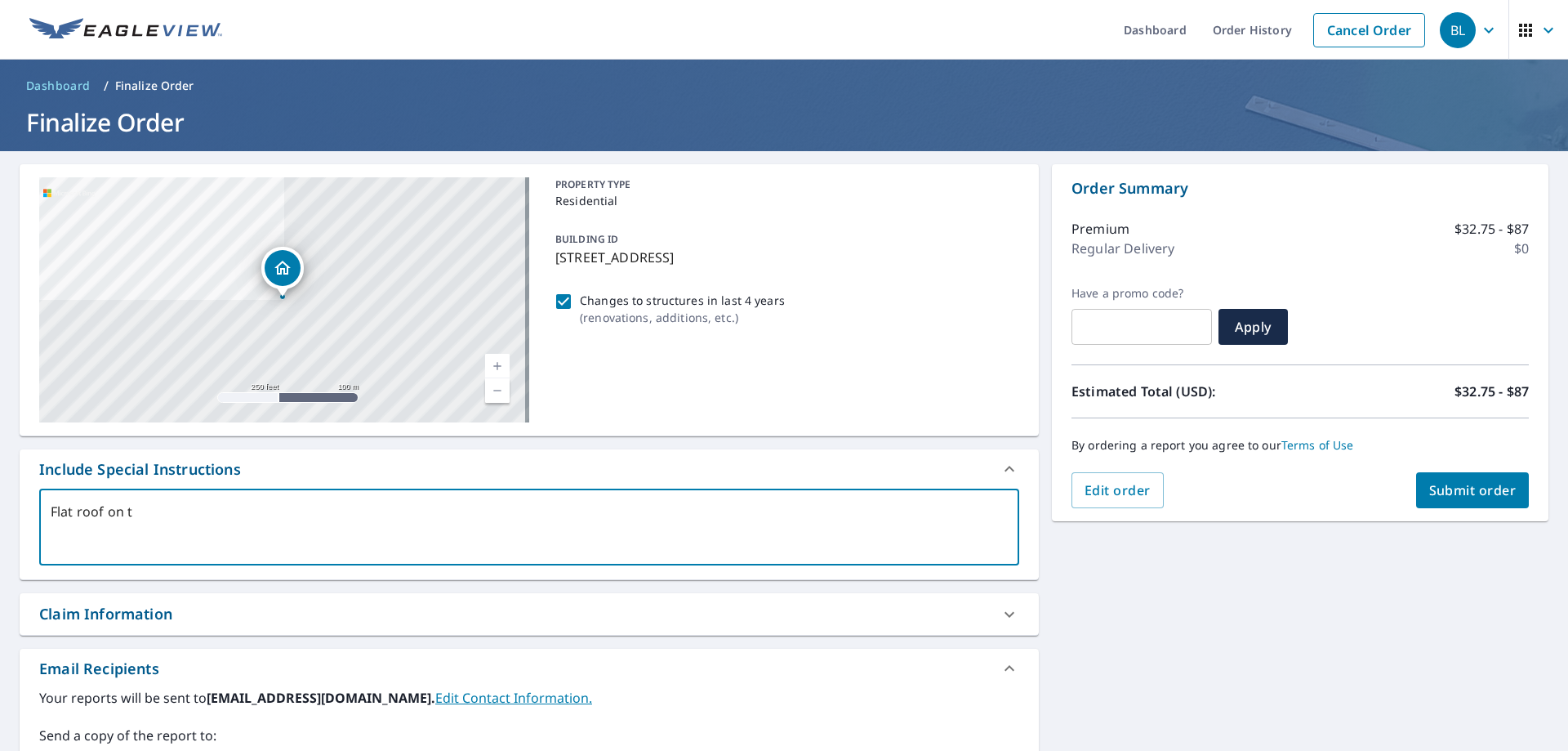
type textarea "Flat roof on th"
type textarea "x"
type textarea "Flat roof on the"
type textarea "x"
type textarea "Flat roof on the"
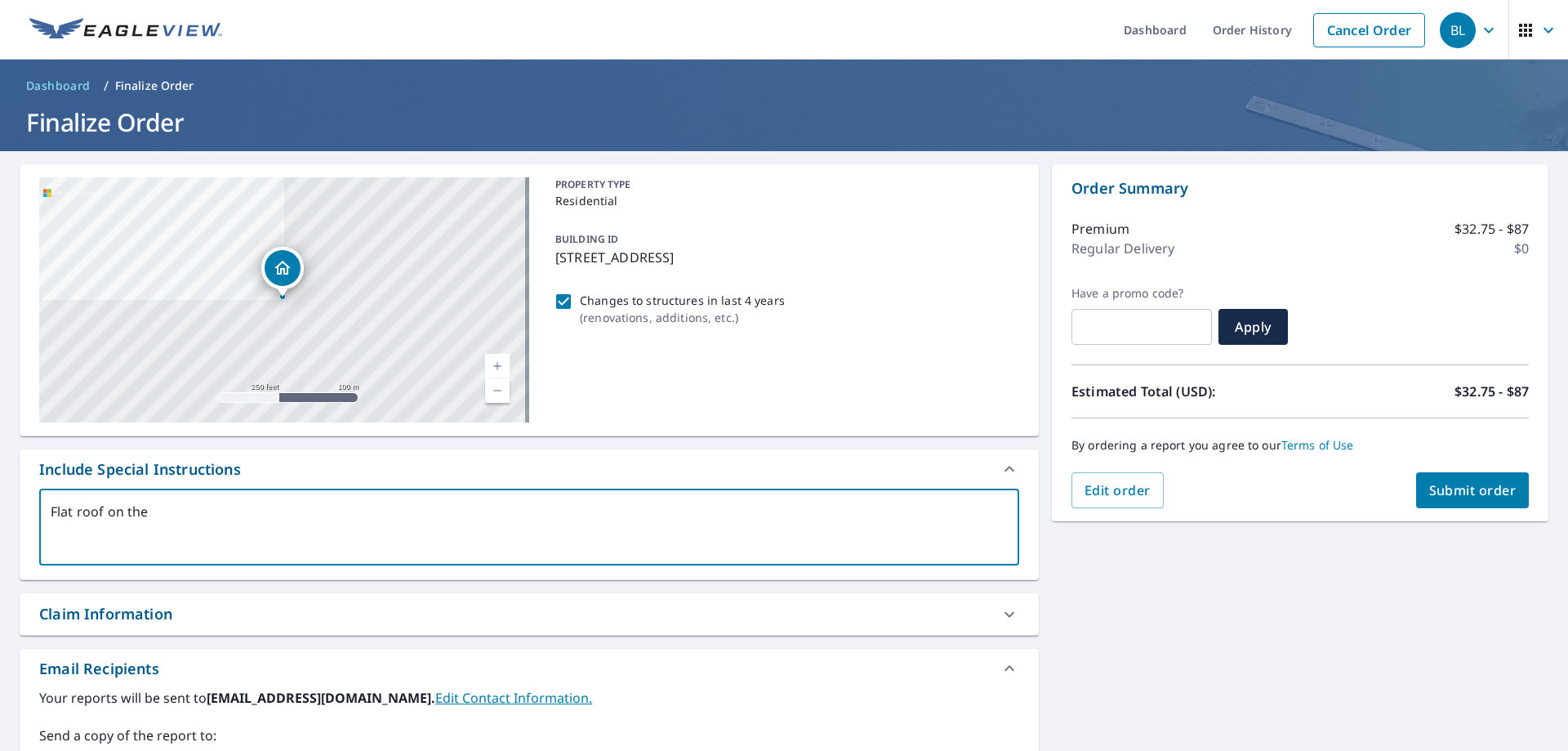
type textarea "x"
type textarea "Flat roof on the r"
type textarea "x"
type textarea "Flat roof on the ri"
type textarea "x"
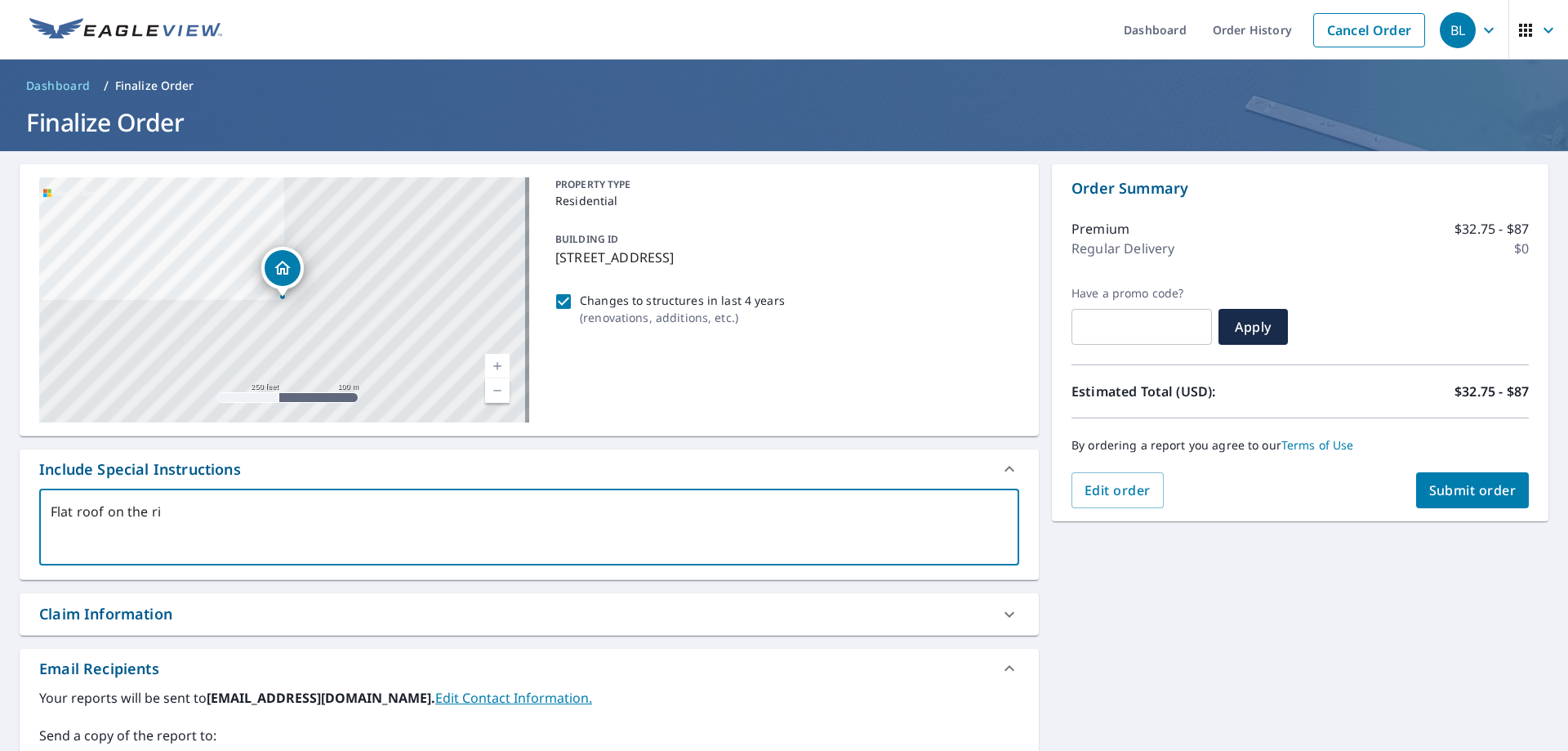
type textarea "Flat roof on the rig"
type textarea "x"
type textarea "Flat roof on the righ"
type textarea "x"
type textarea "Flat roof on the right"
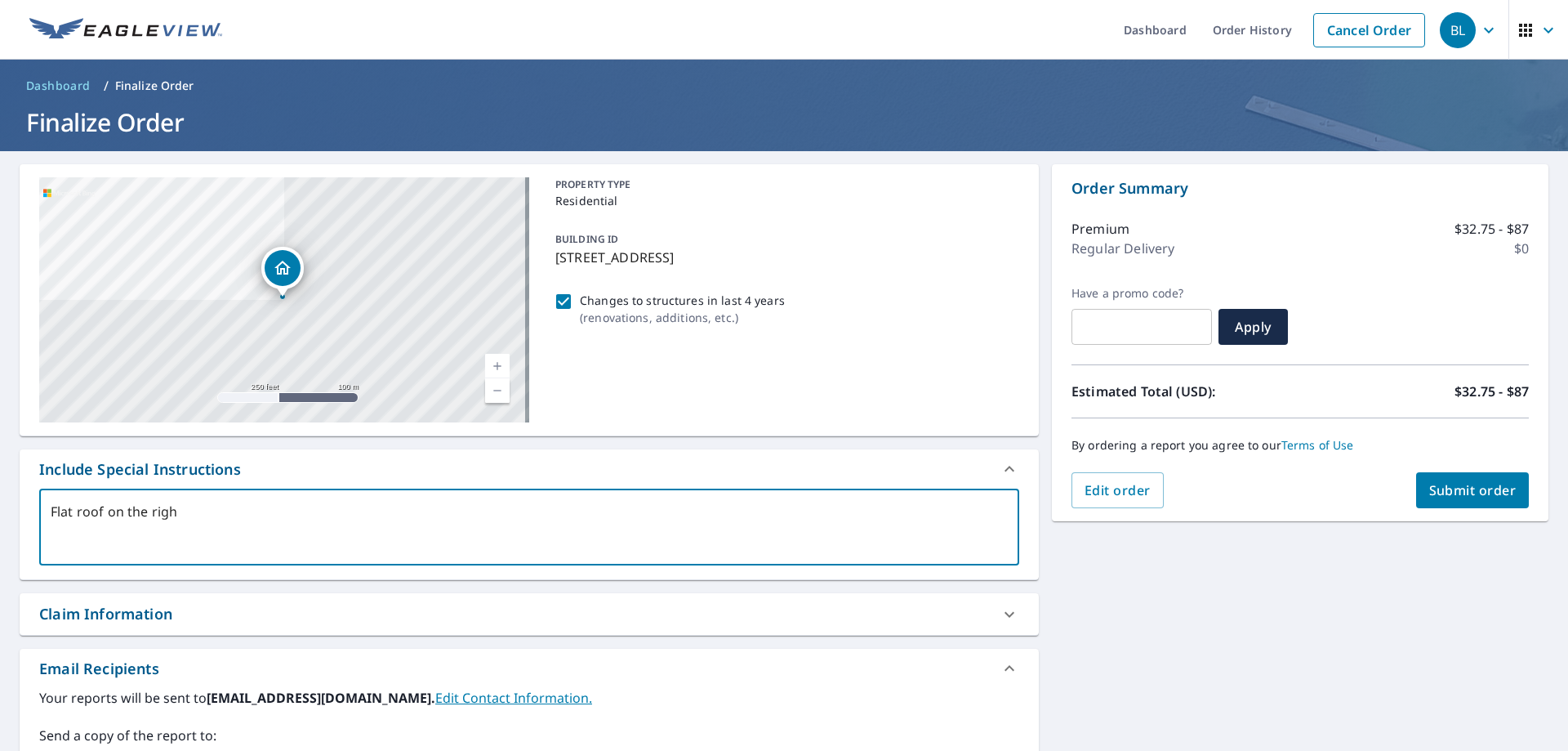
type textarea "x"
type textarea "Flat roof on the right"
type textarea "x"
type textarea "Flat roof on the right s"
type textarea "x"
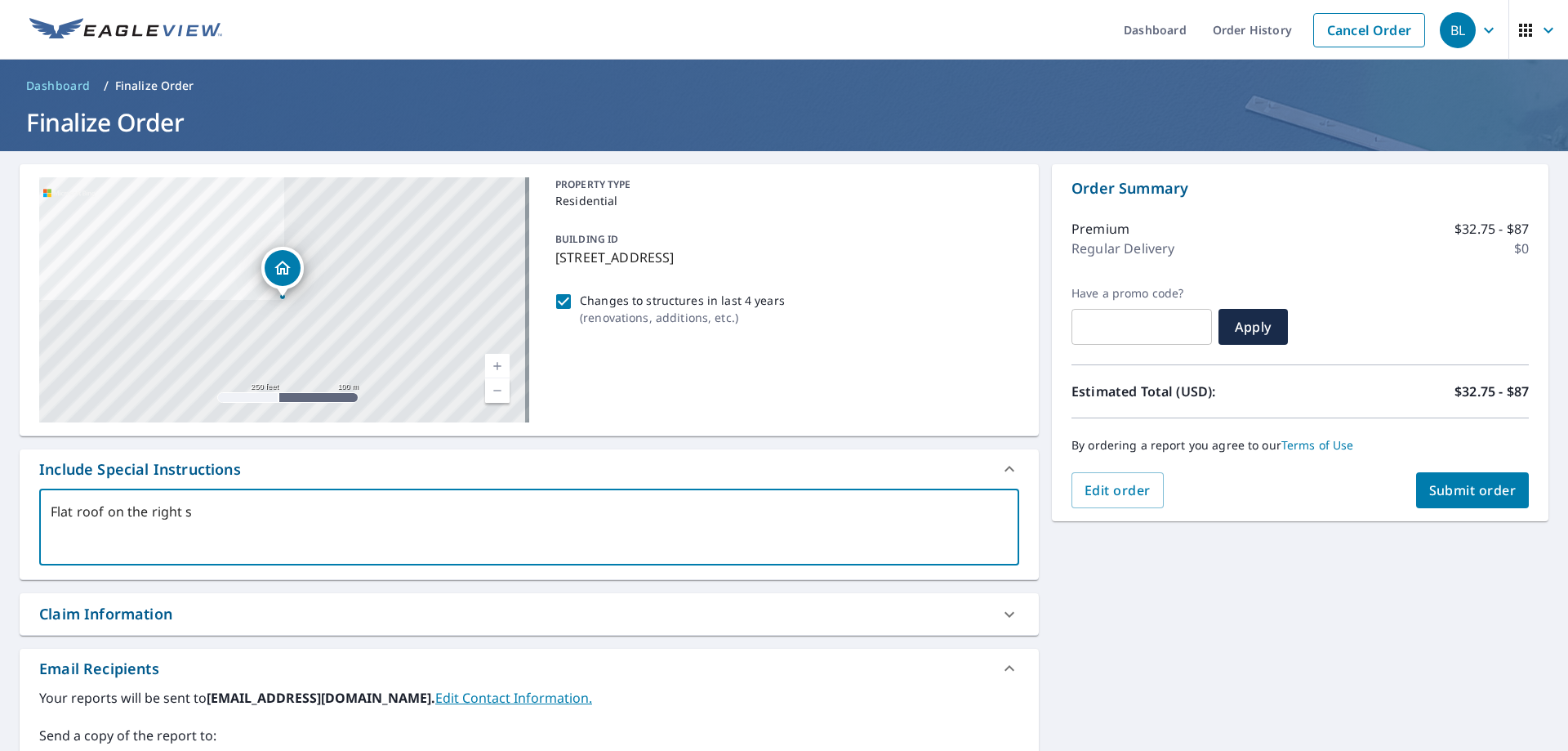
type textarea "Flat roof on the right si"
type textarea "x"
type textarea "Flat roof on the right sid"
type textarea "x"
type textarea "Flat roof on the right side"
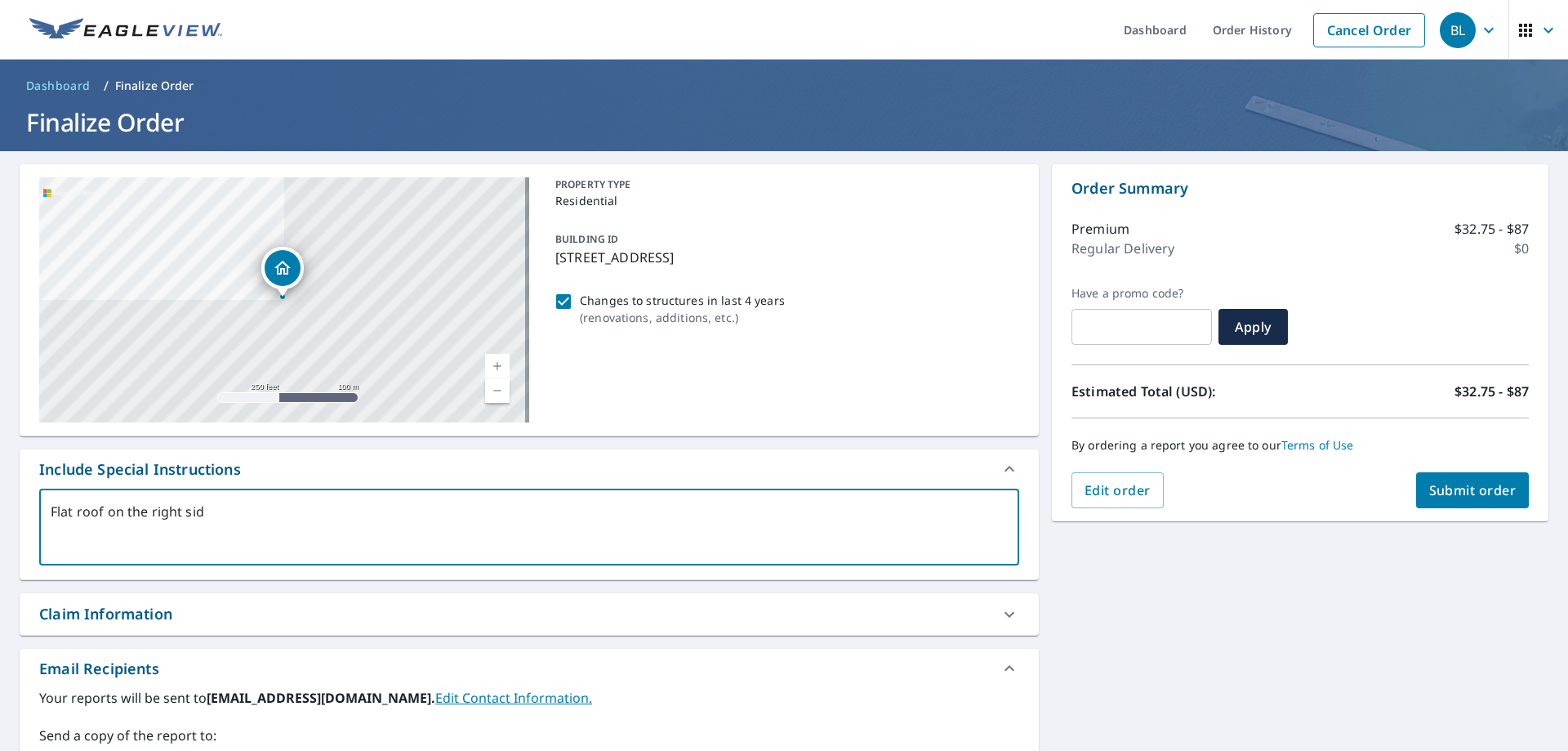
type textarea "x"
type textarea "Flat roof on the right side"
type textarea "x"
type textarea "Flat roof on the right side o"
type textarea "x"
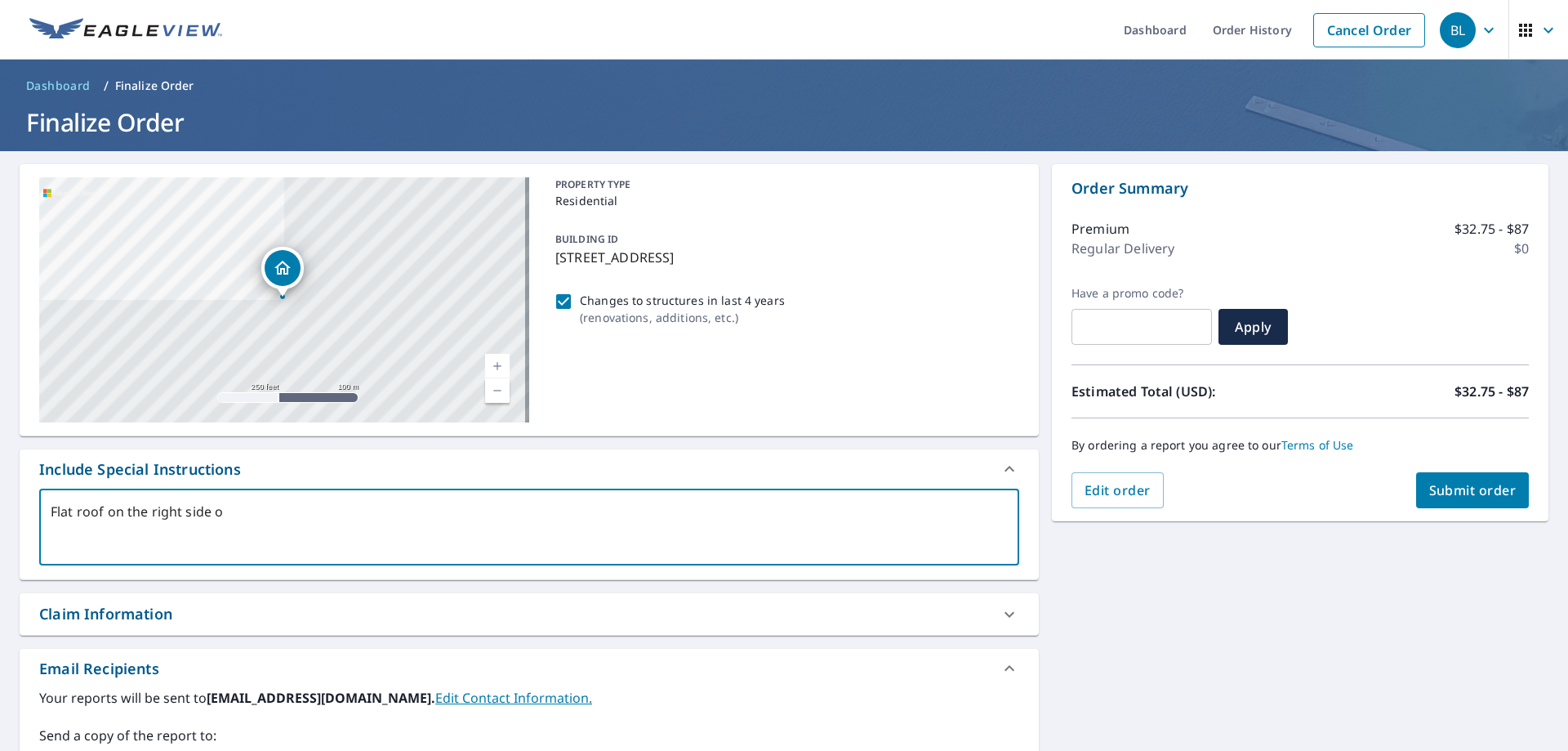
type textarea "Flat roof on the right side of"
type textarea "x"
type textarea "Flat roof on the right side of"
type textarea "x"
type textarea "Flat roof on the right side of t"
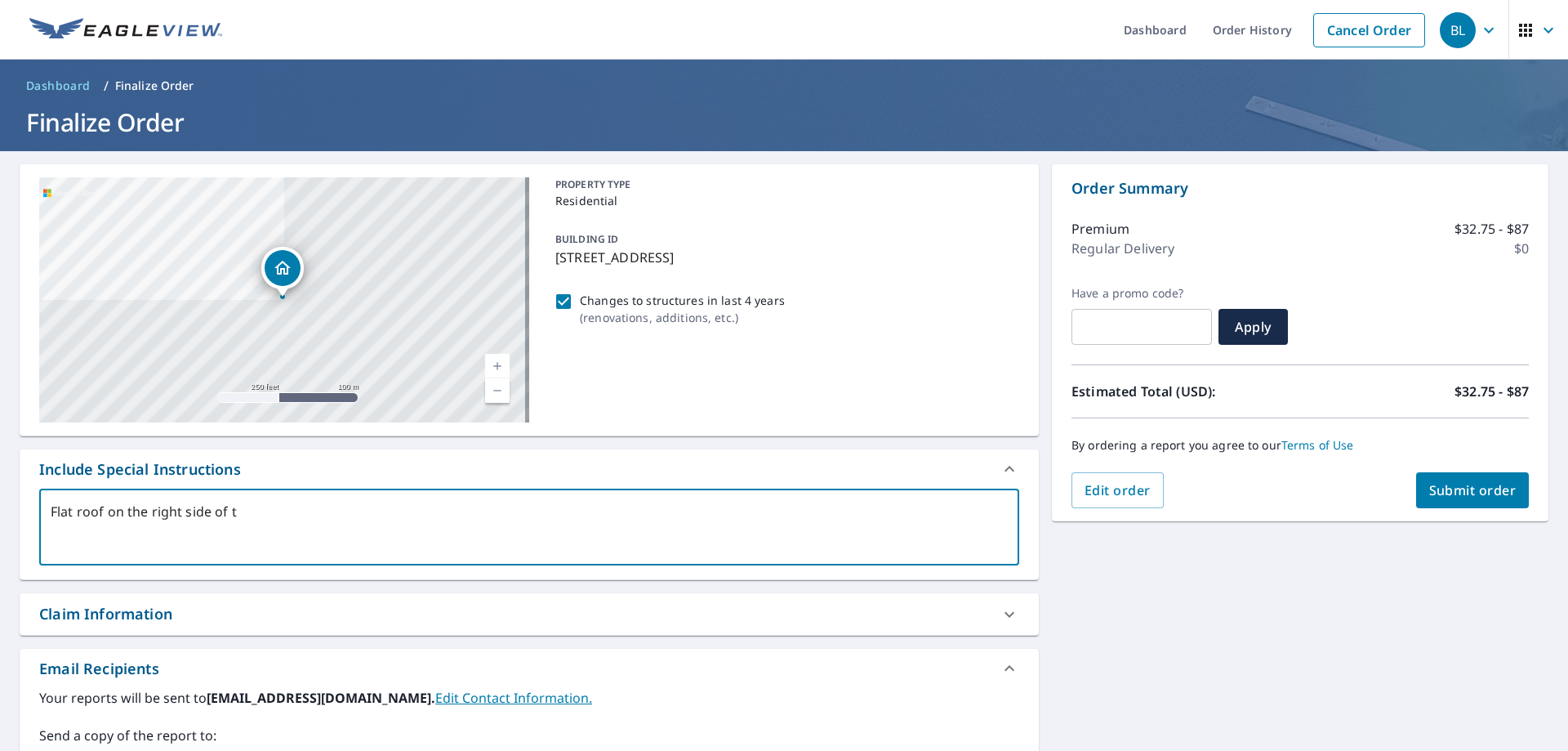
type textarea "x"
type textarea "Flat roof on the right side of th"
type textarea "x"
type textarea "Flat roof on the right side of the"
type textarea "x"
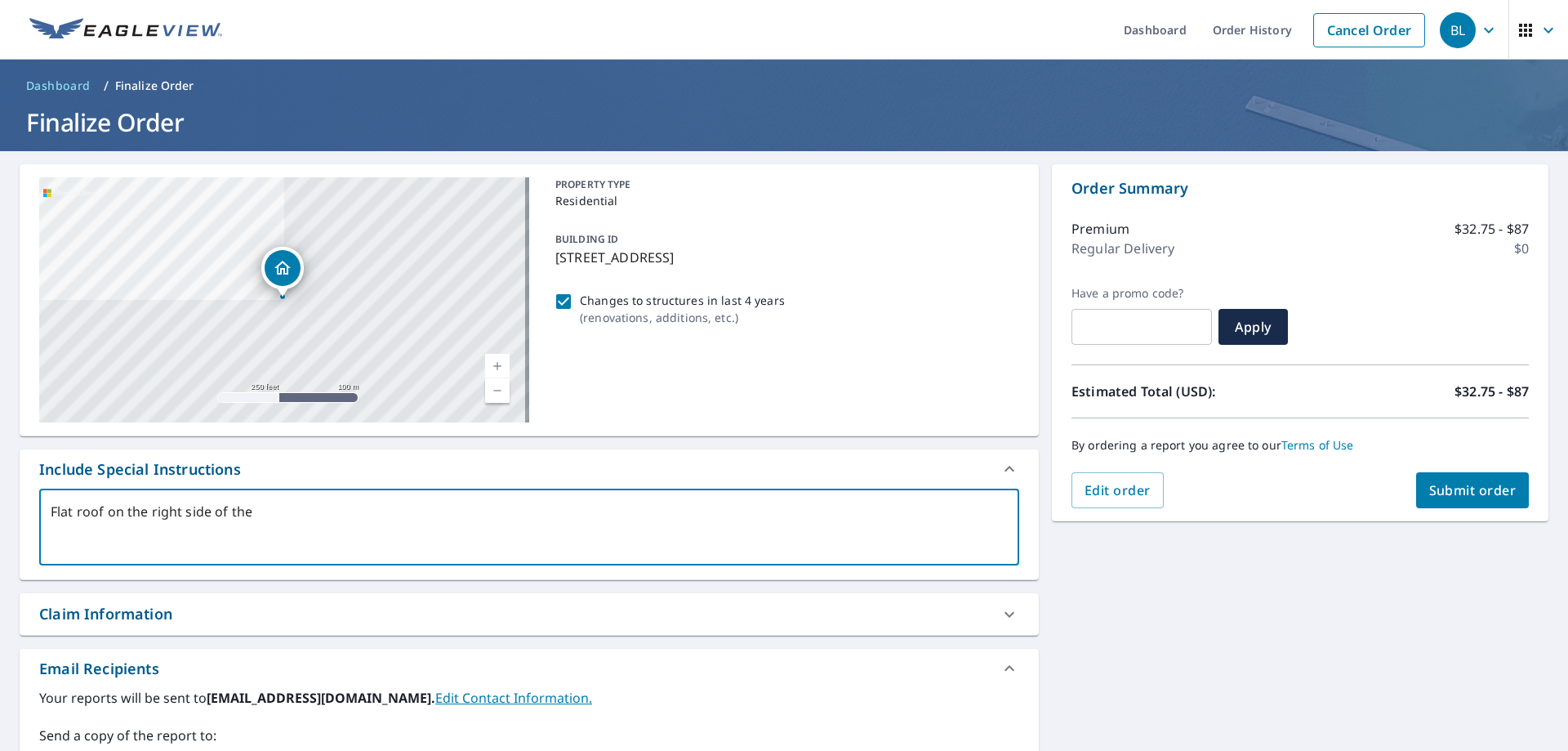
type textarea "Flat roof on the right side of the"
type textarea "x"
type textarea "Flat roof on the right side of the h"
type textarea "x"
type textarea "Flat roof on the right side of the ho"
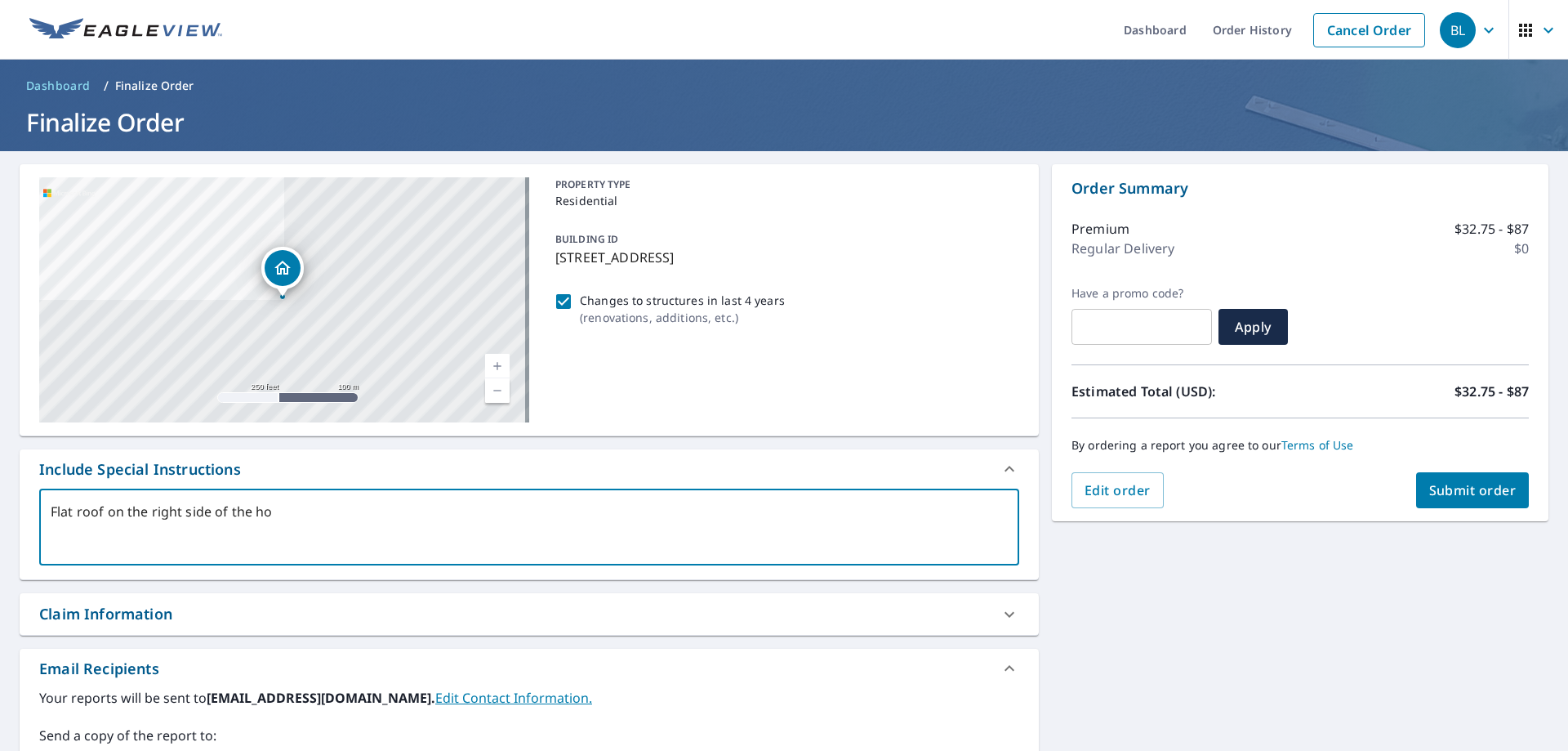
type textarea "x"
type textarea "Flat roof on the right side of the hom"
type textarea "x"
type textarea "Flat roof on the right side of the home"
type textarea "x"
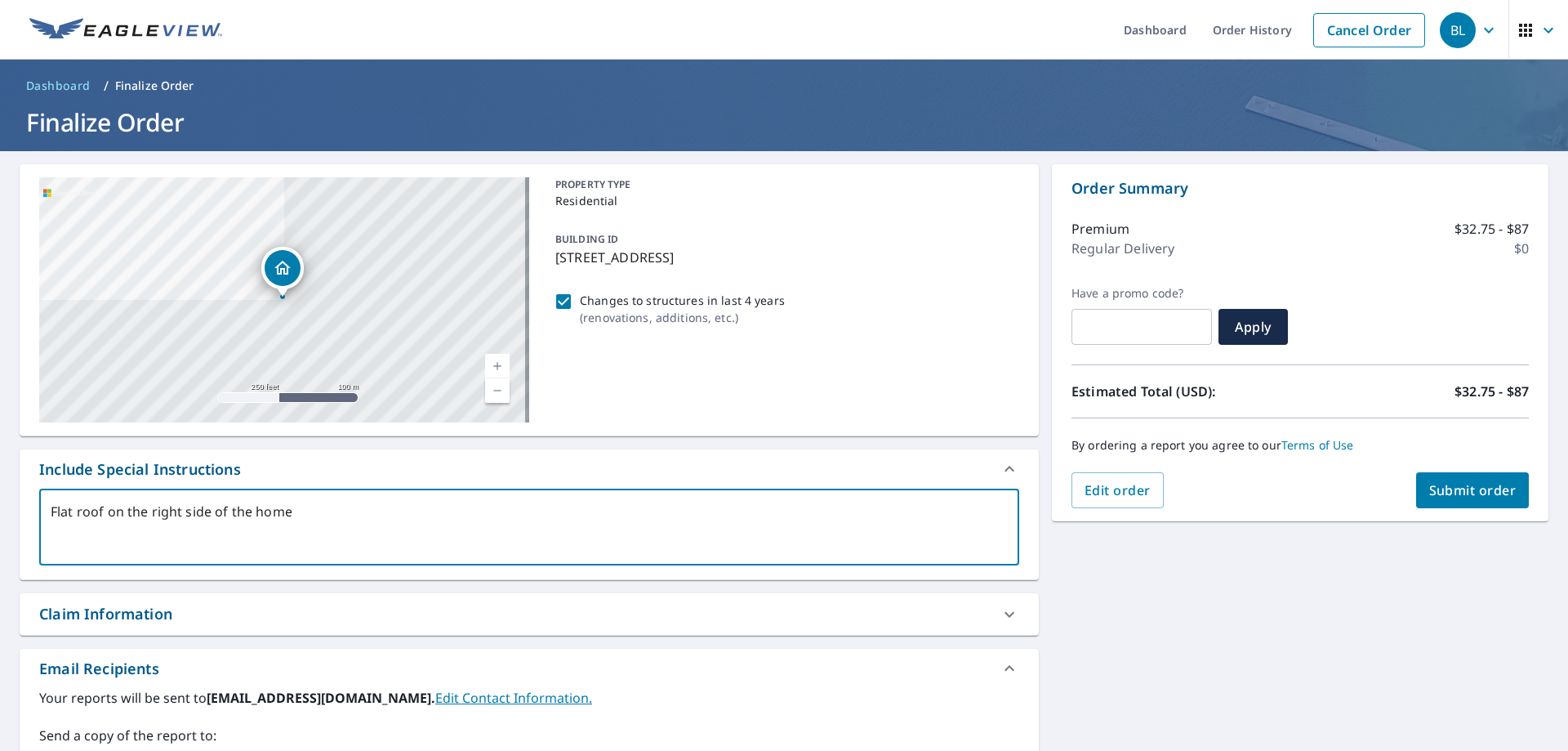
type textarea "Flat roof on the right side of the home"
type textarea "x"
type textarea "Flat roof on the right side of the home ("
type textarea "x"
type textarea "Flat roof on the right side of the home (i"
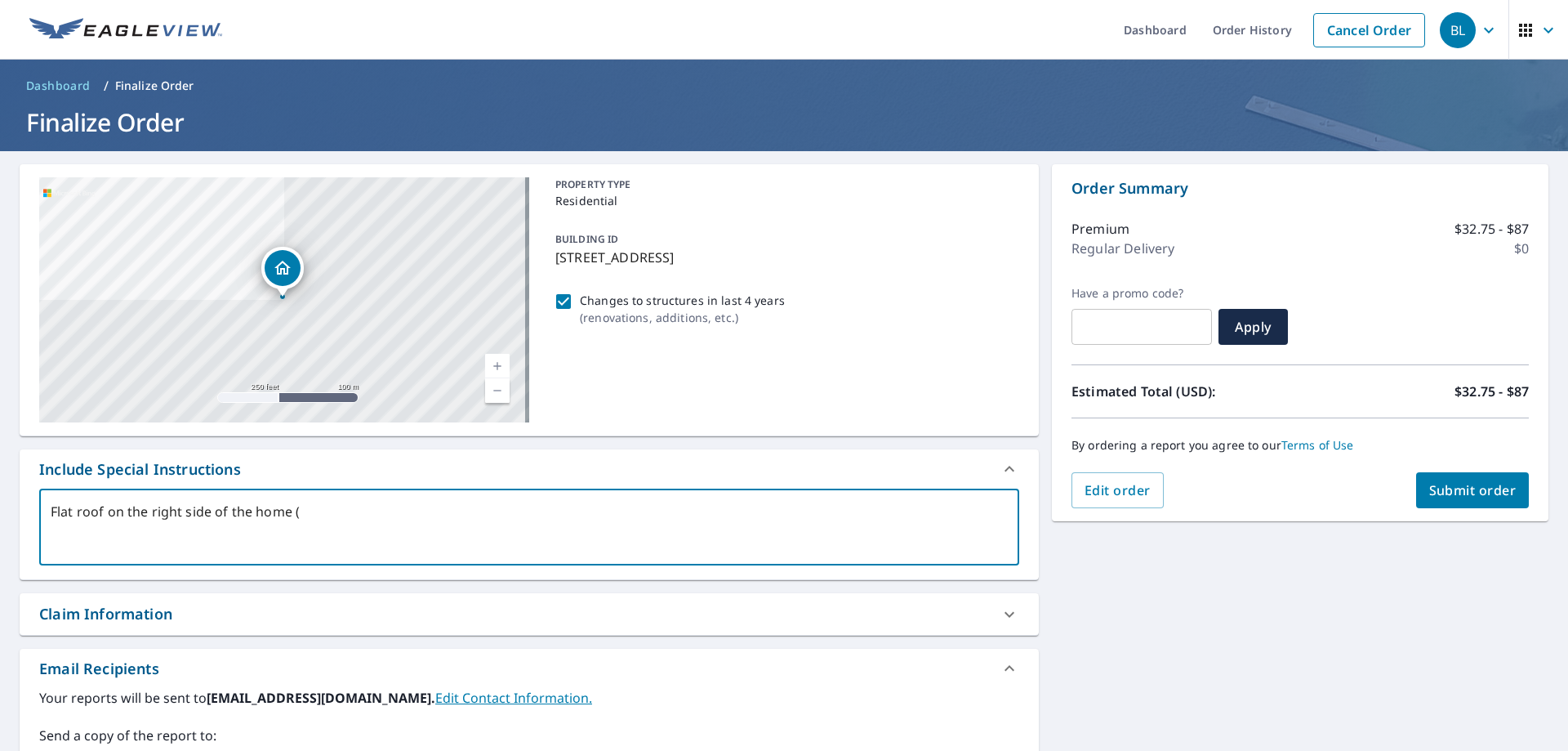
type textarea "x"
type textarea "Flat roof on the right side of the home (if"
type textarea "x"
type textarea "Flat roof on the right side of the home (if"
type textarea "x"
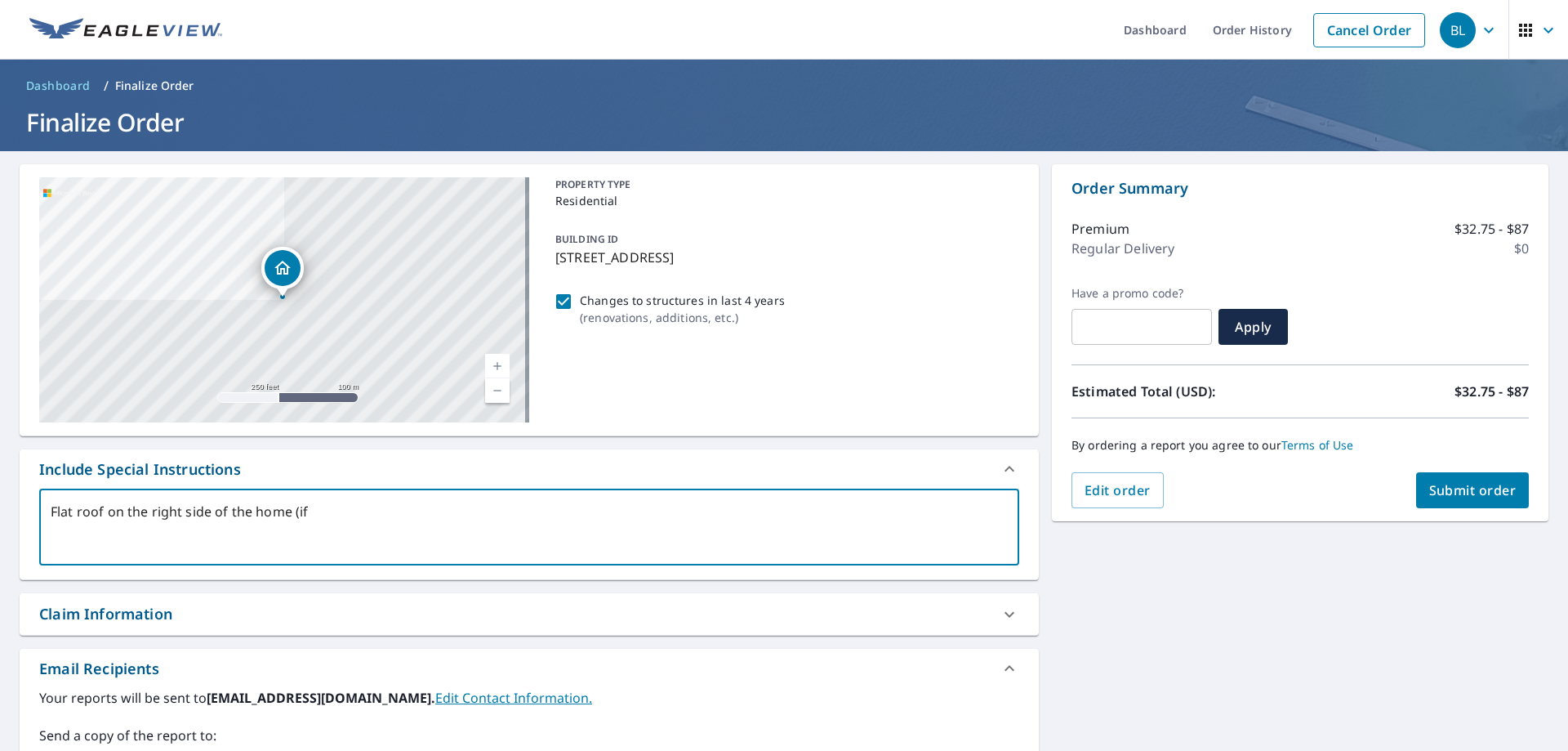
type textarea "Flat roof on the right side of the home (if y"
type textarea "x"
type textarea "Flat roof on the right side of the home (if yo"
type textarea "x"
type textarea "Flat roof on the right side of the home (if you"
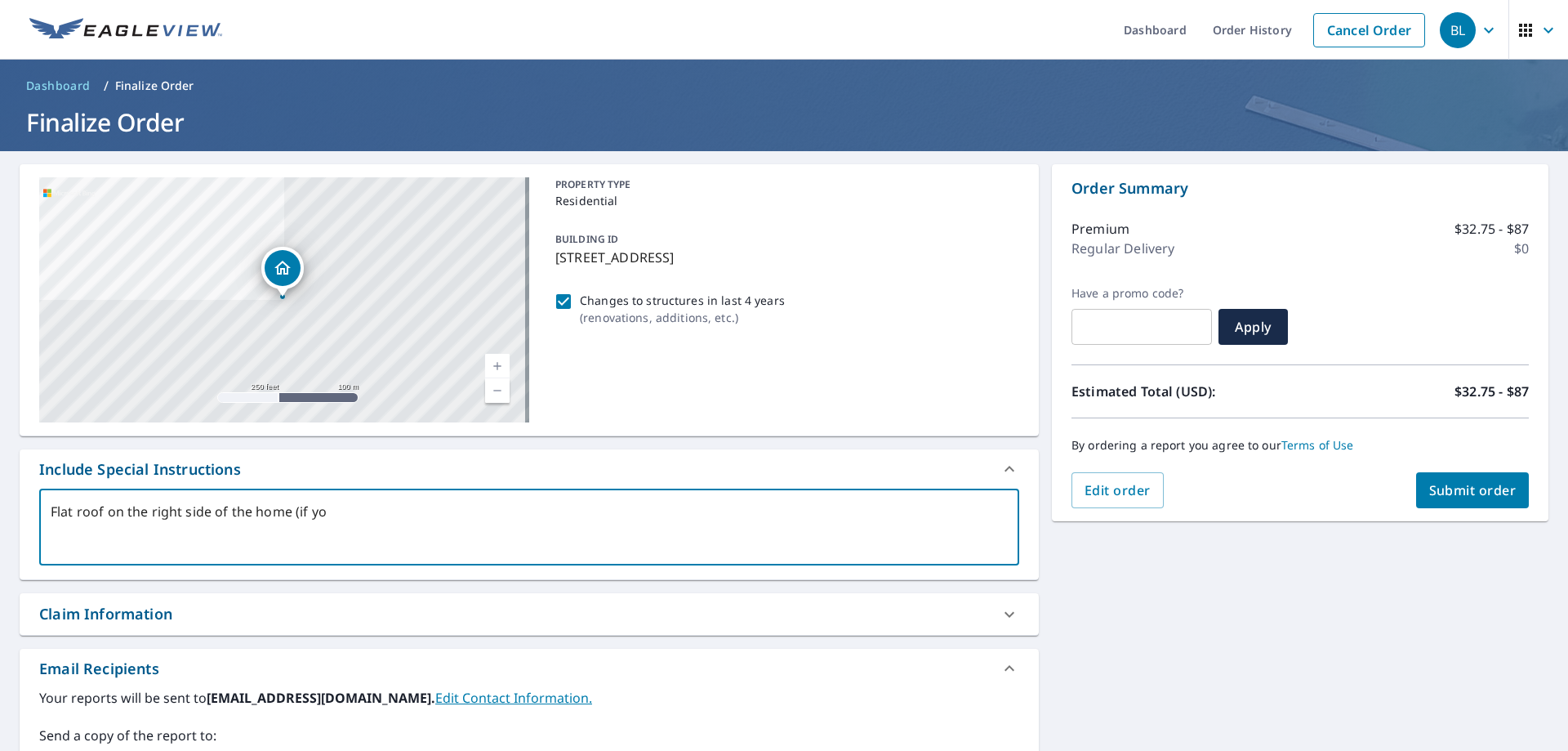
type textarea "x"
type textarea "Flat roof on the right side of the home (if you"
type textarea "x"
type textarea "Flat roof on the right side of the home (if you a"
type textarea "x"
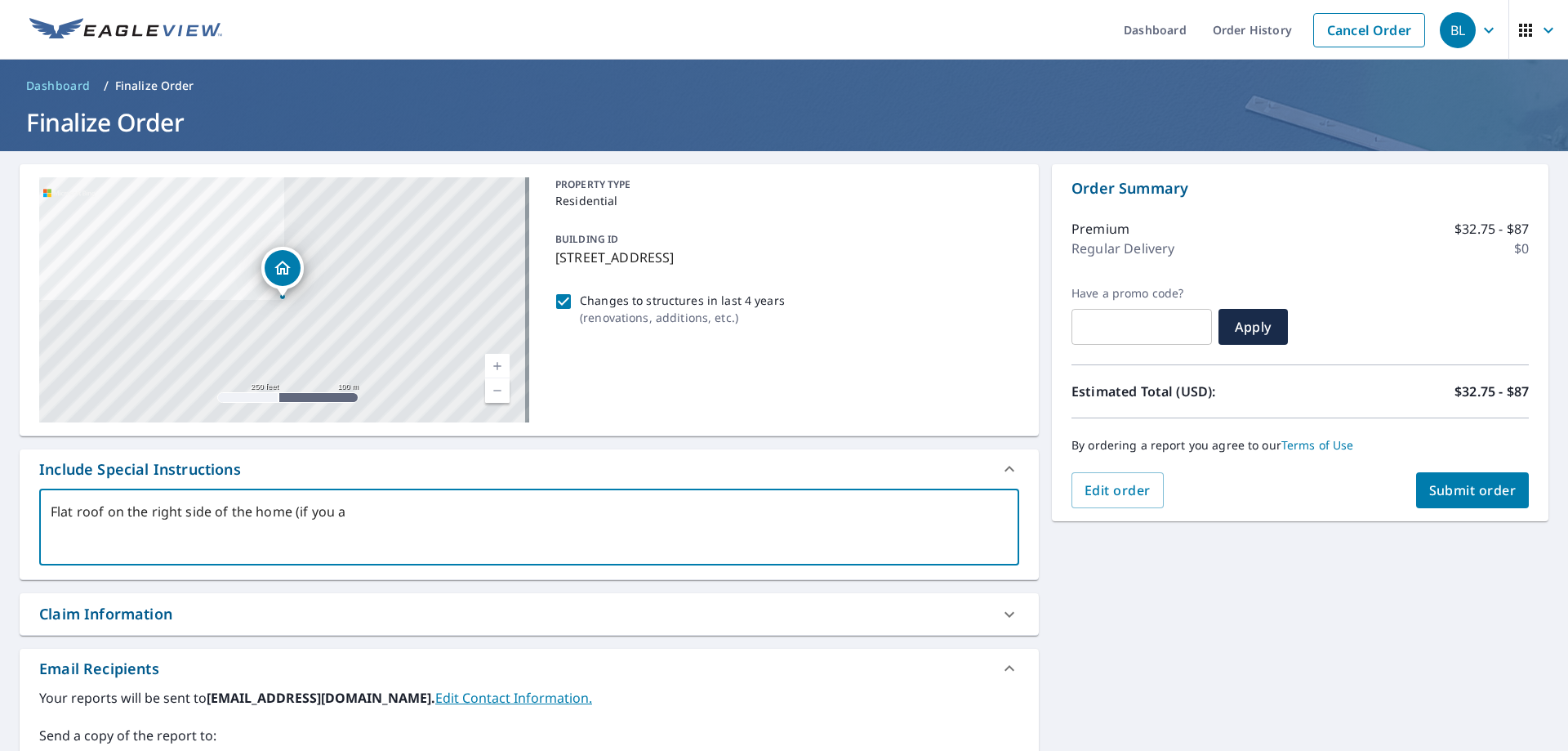
type textarea "Flat roof on the right side of the home (if you ar"
type textarea "x"
type textarea "Flat roof on the right side of the home (if you are"
type textarea "x"
type textarea "Flat roof on the right side of the home (if you are"
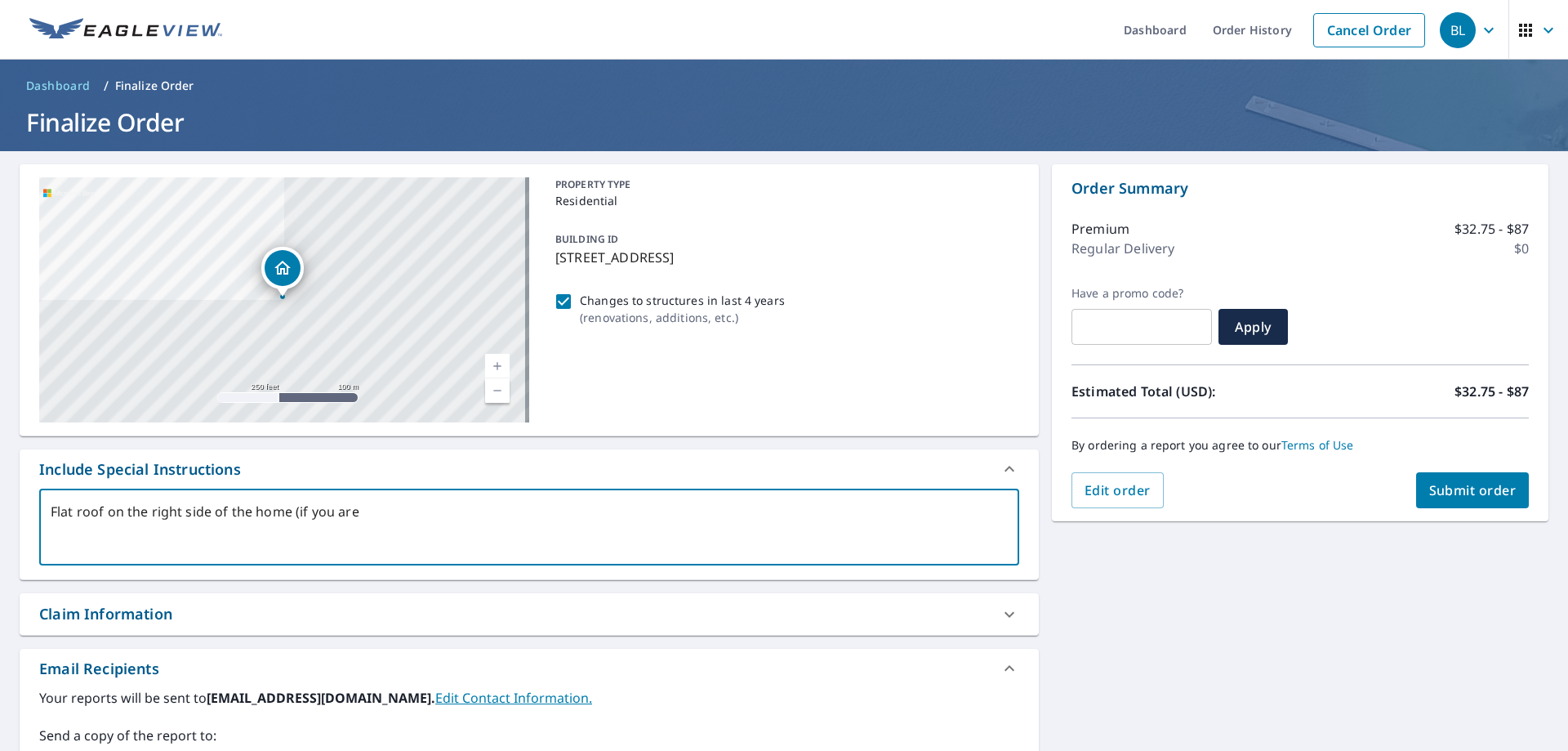
type textarea "x"
type textarea "Flat roof on the right side of the home (if you are l"
type textarea "x"
type textarea "Flat roof on the right side of the home (if you are lo"
type textarea "x"
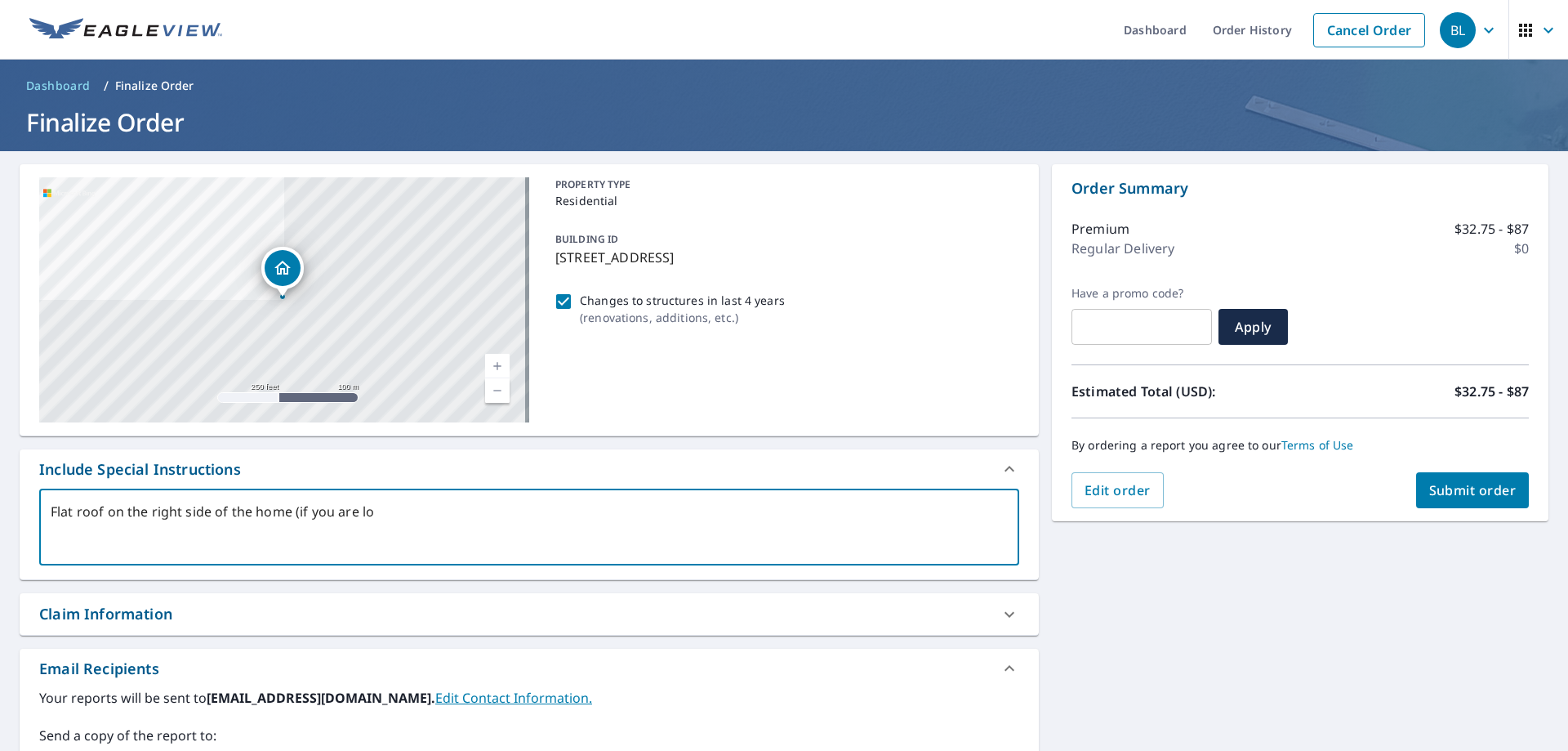
type textarea "Flat roof on the right side of the home (if you are loo"
type textarea "x"
type textarea "Flat roof on the right side of the home (if you are look"
type textarea "x"
type textarea "Flat roof on the right side of the home (if you are looki"
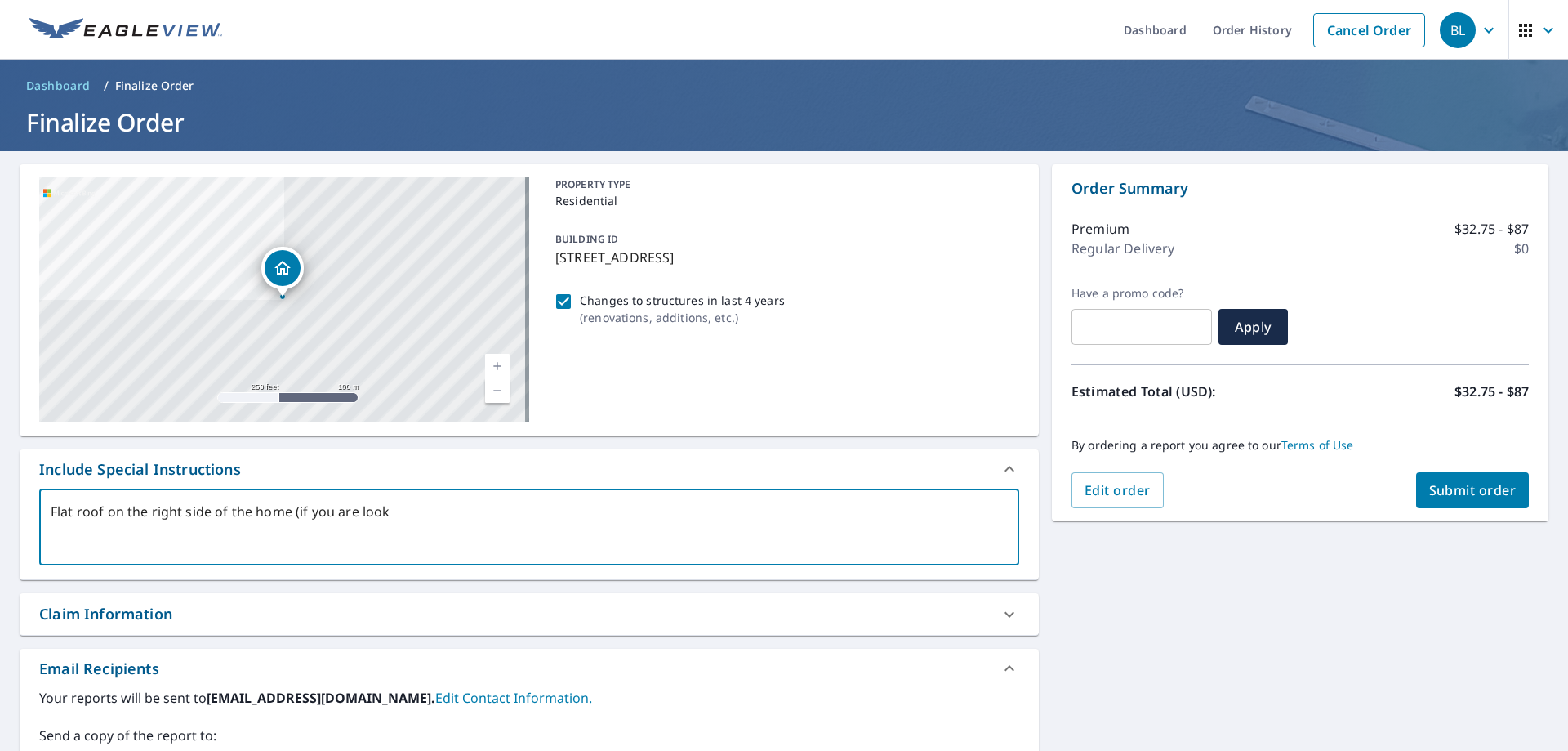
type textarea "x"
type textarea "Flat roof on the right side of the home (if you are lookin"
type textarea "x"
type textarea "Flat roof on the right side of the home (if you are looking"
type textarea "x"
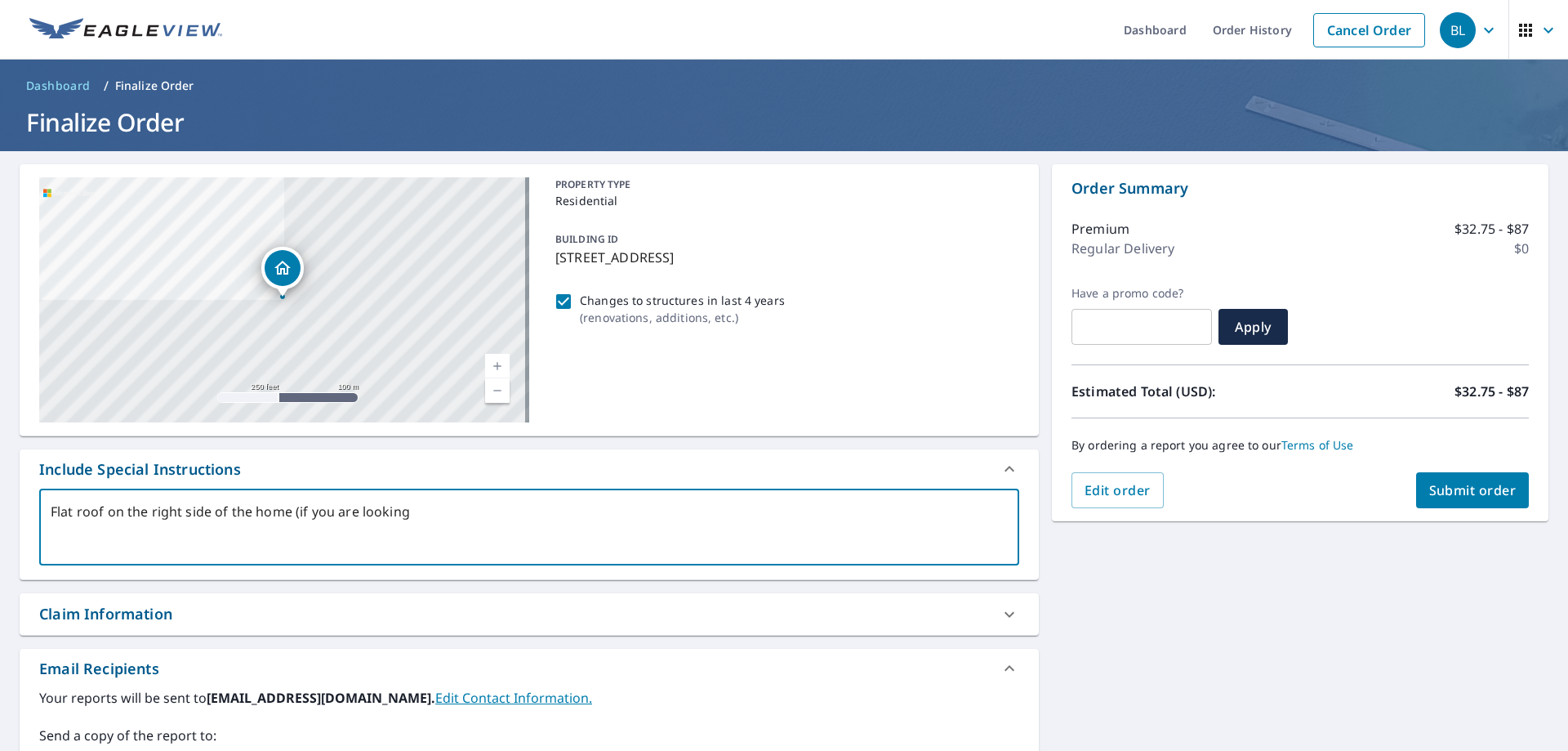
type textarea "Flat roof on the right side of the home (if you are looking"
type textarea "x"
type textarea "Flat roof on the right side of the home (if you are looking a"
type textarea "x"
type textarea "Flat roof on the right side of the home (if you are looking at"
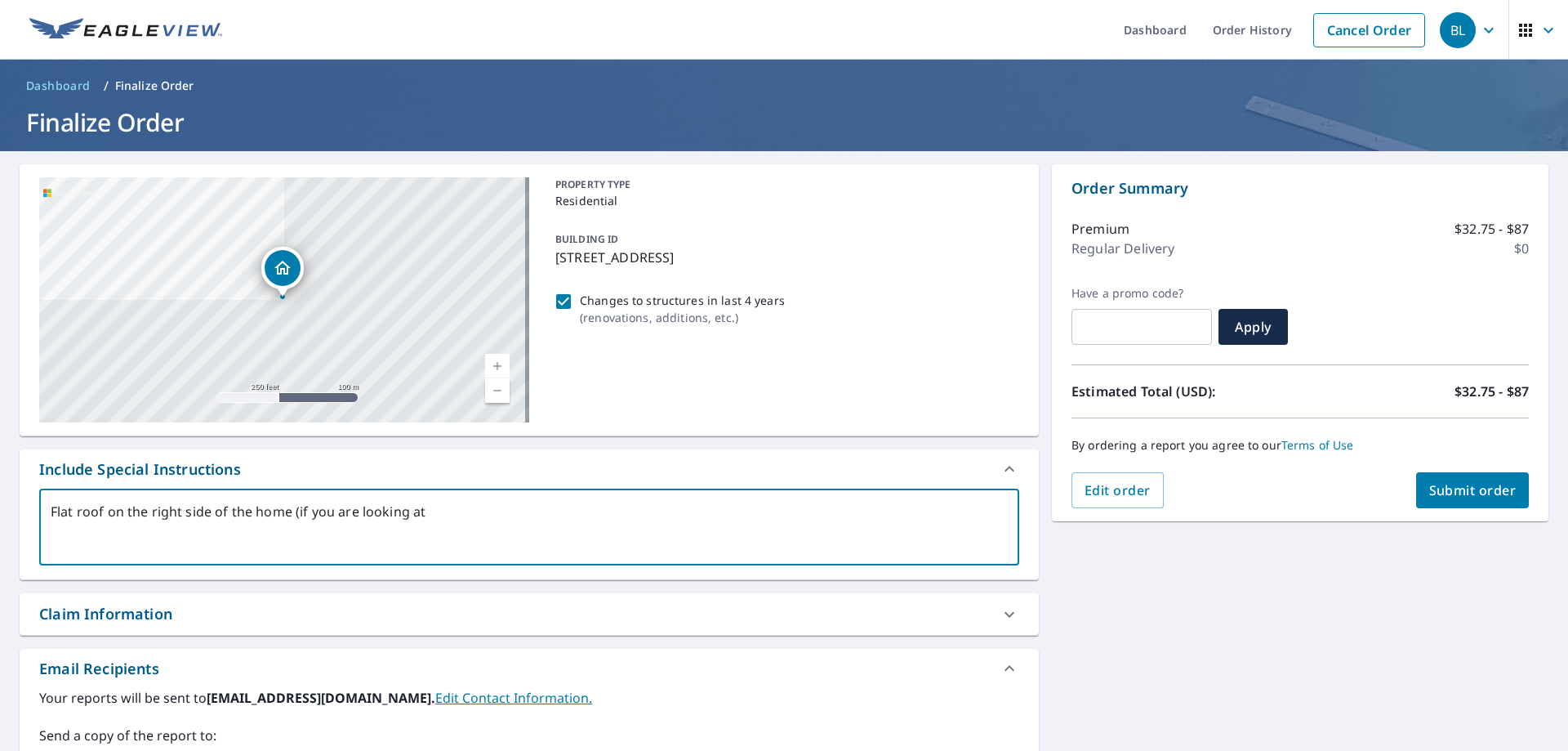
type textarea "x"
type textarea "Flat roof on the right side of the home (if you are looking at"
type textarea "x"
type textarea "Flat roof on the right side of the home (if you are looking at i"
type textarea "x"
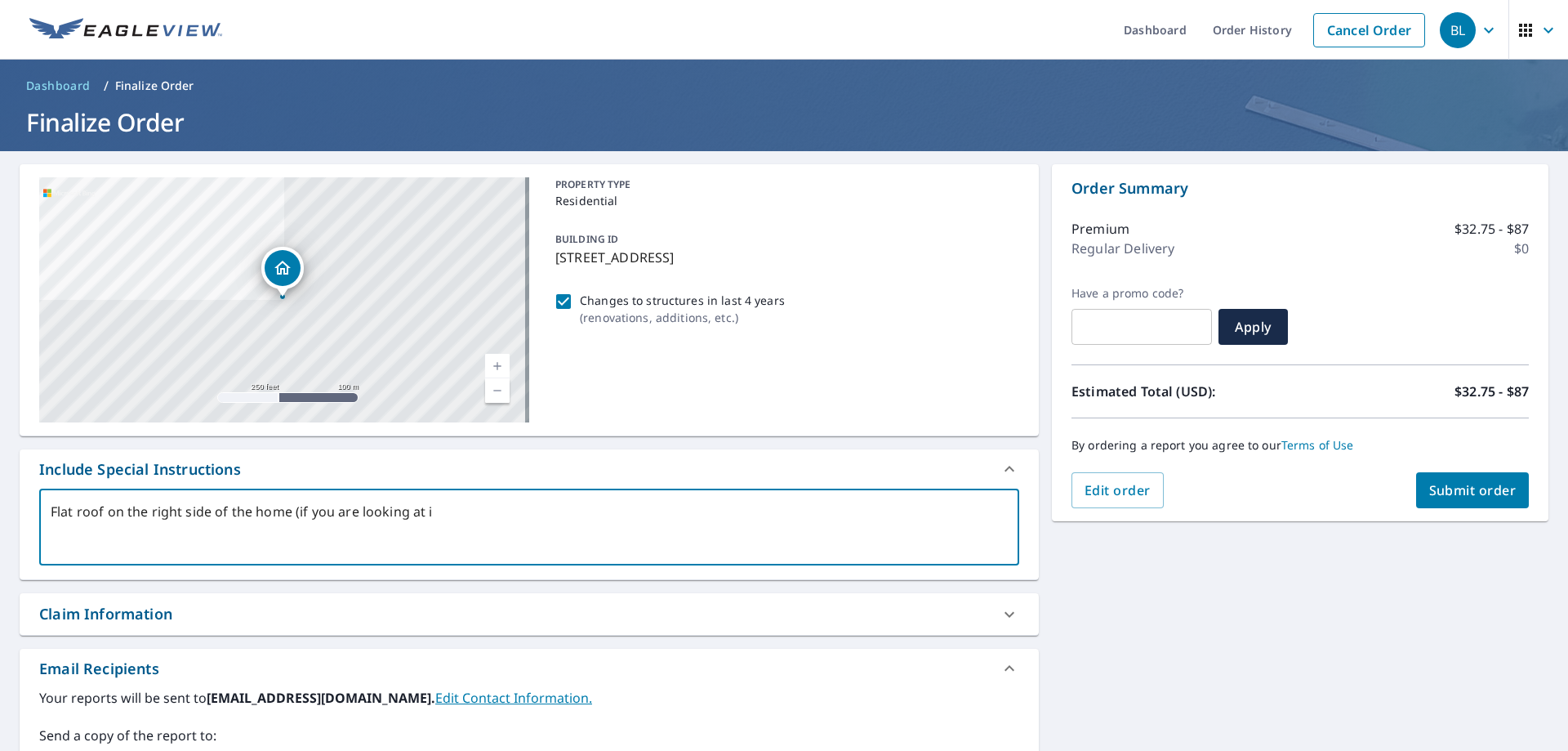
type textarea "Flat roof on the right side of the home (if you are looking at it"
type textarea "x"
type textarea "Flat roof on the right side of the home (if you are looking at it"
type textarea "x"
type textarea "Flat roof on the right side of the home (if you are looking at it f"
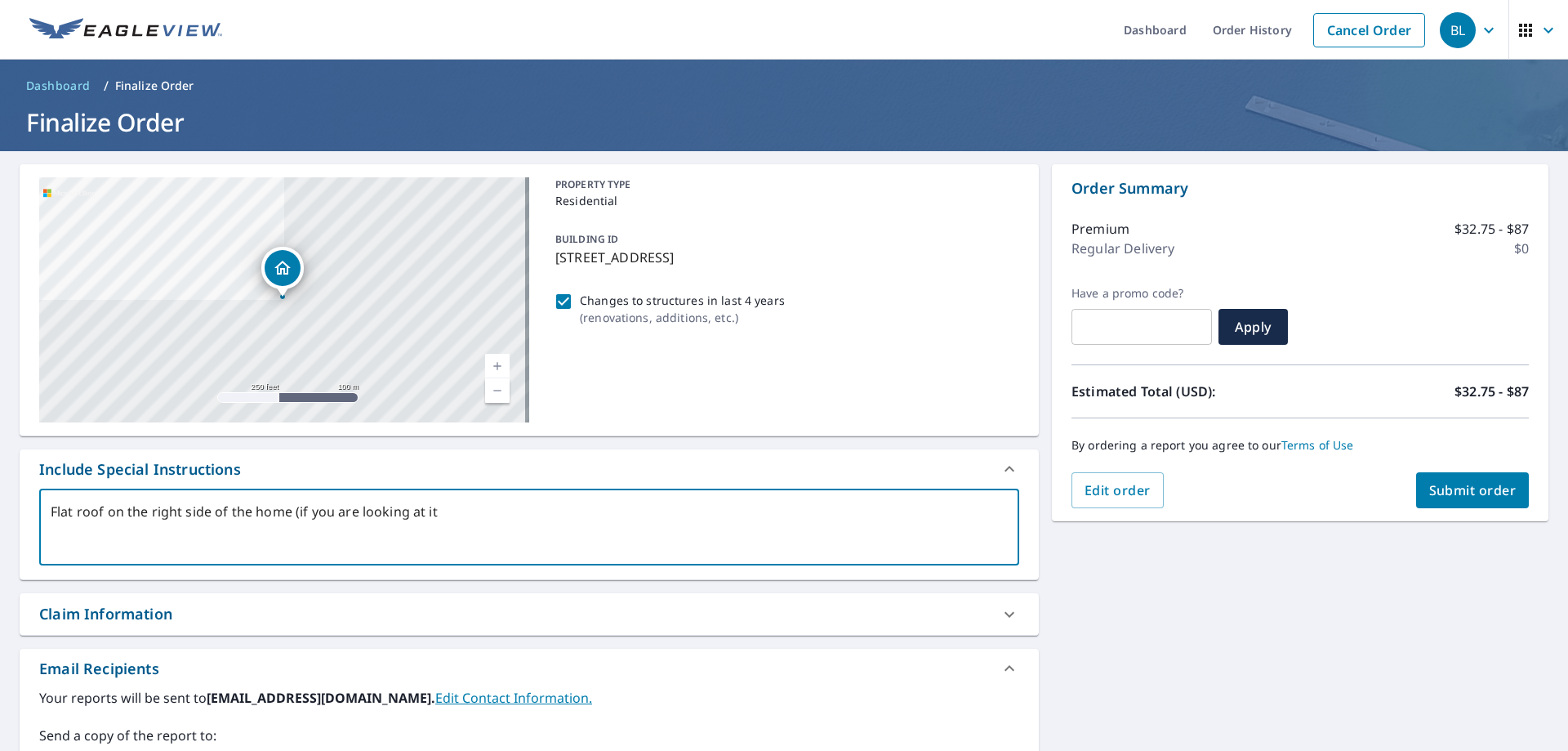
type textarea "x"
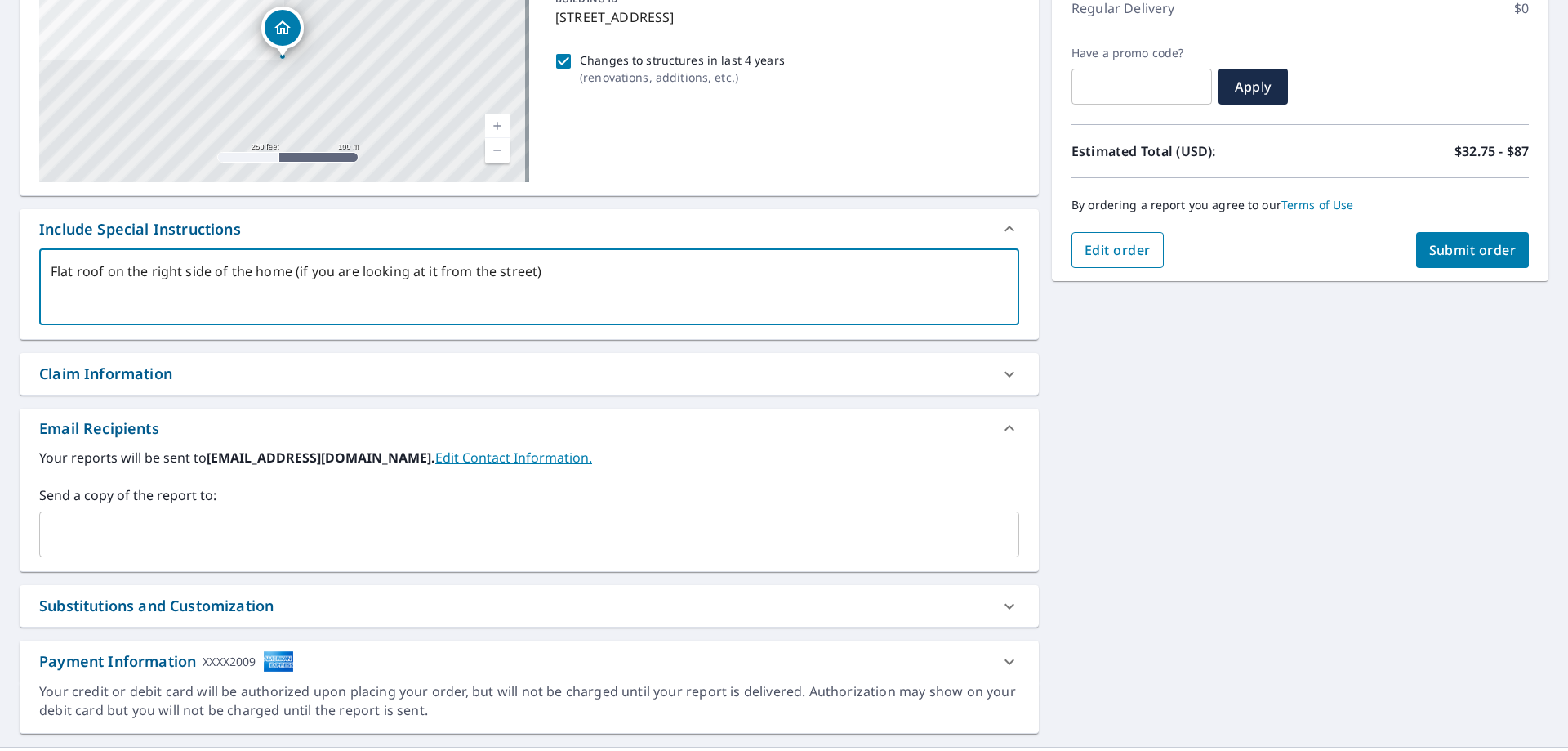
scroll to position [278, 0]
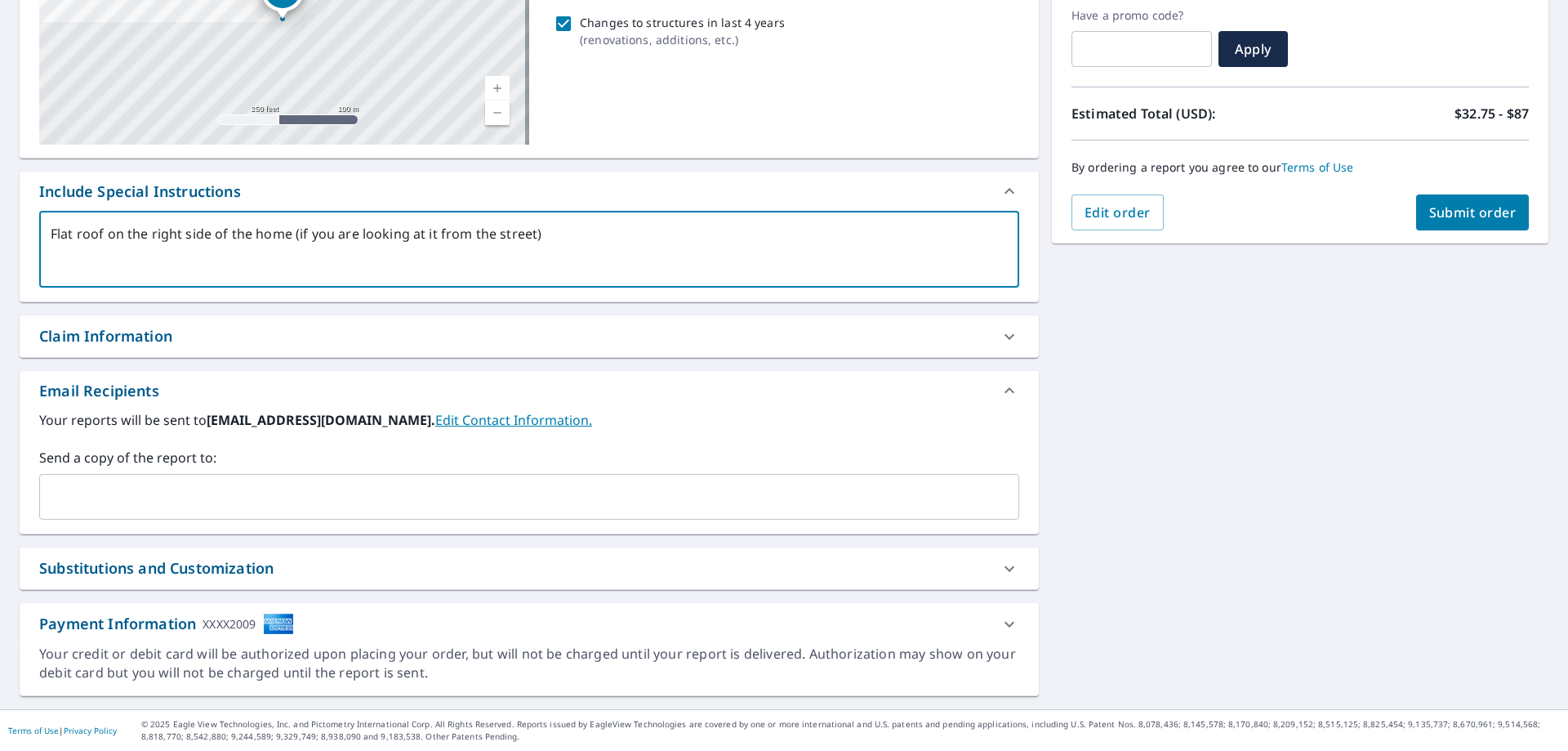
click at [107, 231] on textarea "Flat roof on the right side of the home (if you are looking at it from the stre…" at bounding box center [529, 250] width 957 height 47
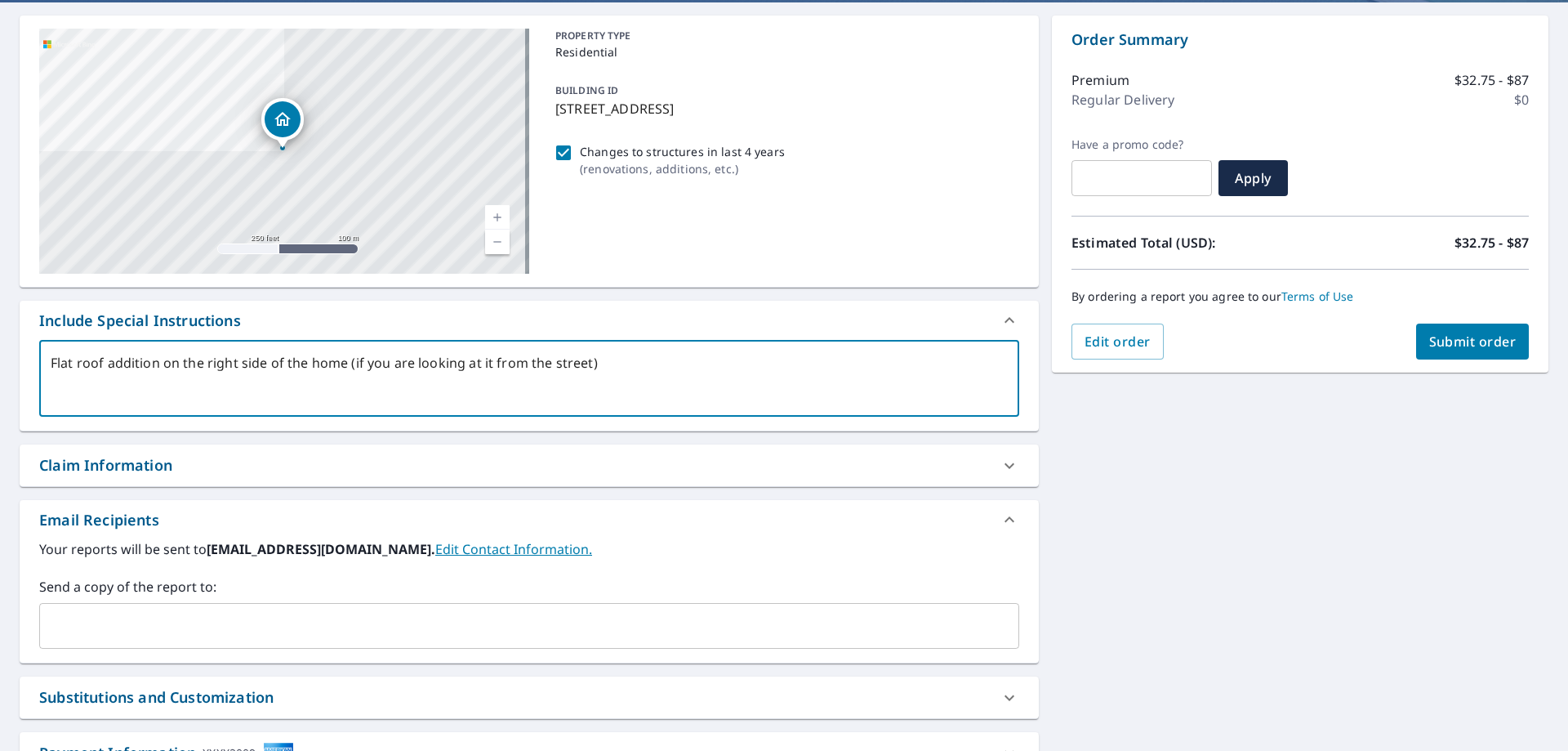
scroll to position [0, 0]
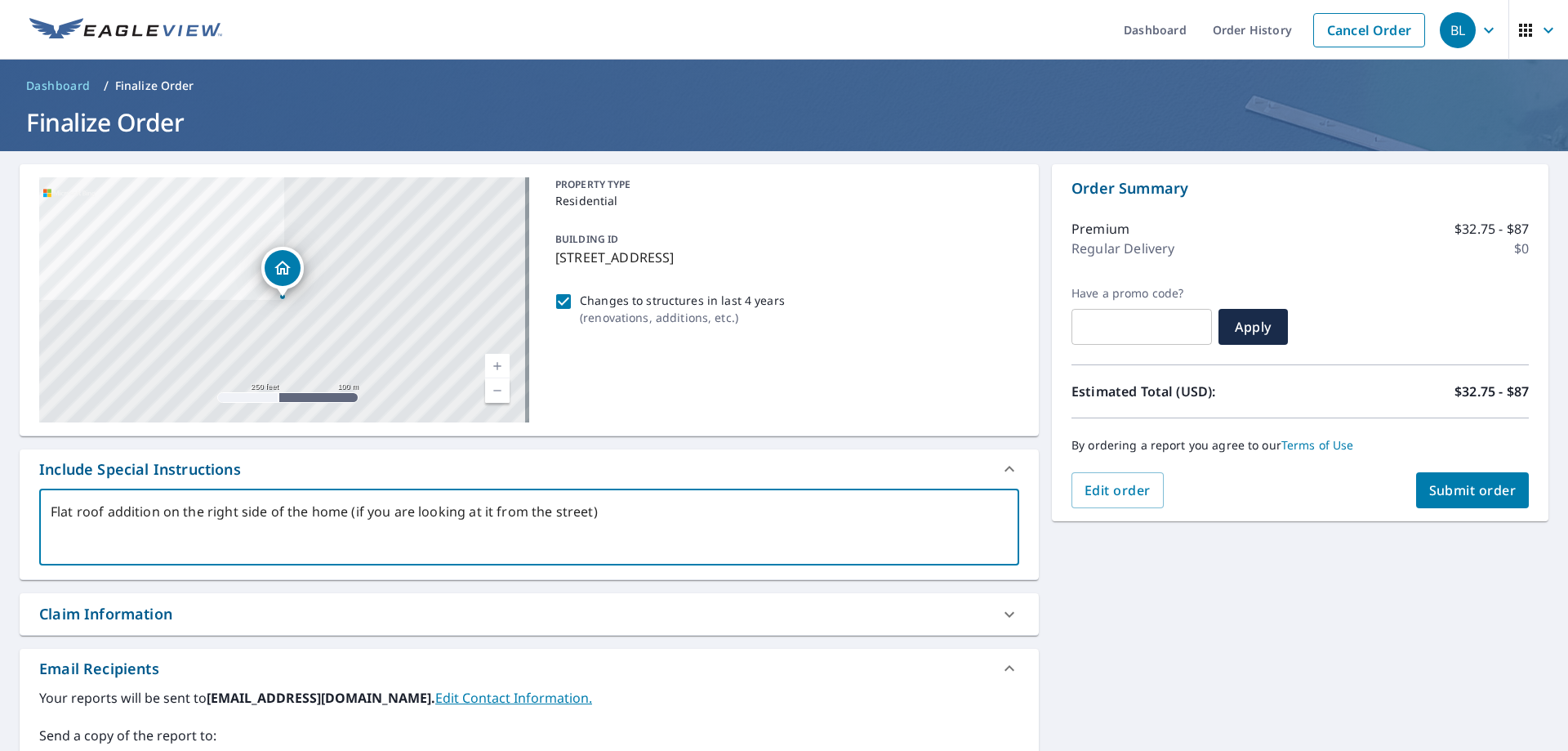
click at [1429, 484] on span "Submit order" at bounding box center [1472, 490] width 88 height 18
